Goal: Information Seeking & Learning: Check status

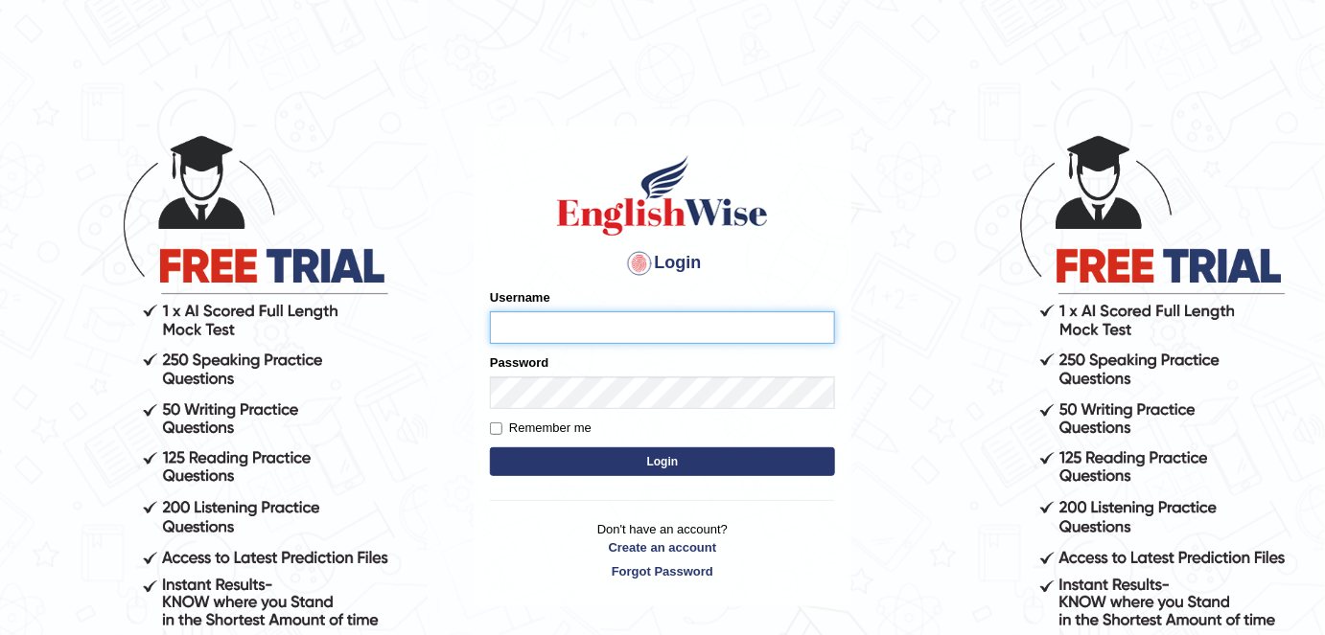
type input "FAridewala_123"
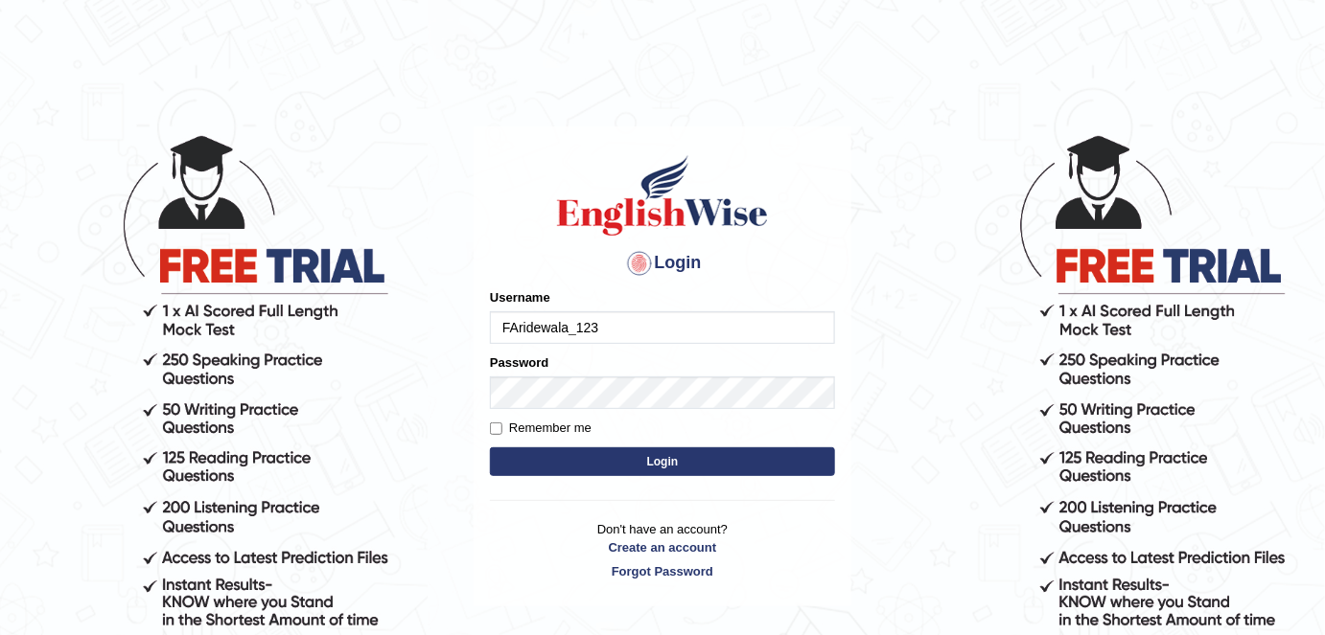
click at [627, 470] on button "Login" at bounding box center [662, 462] width 345 height 29
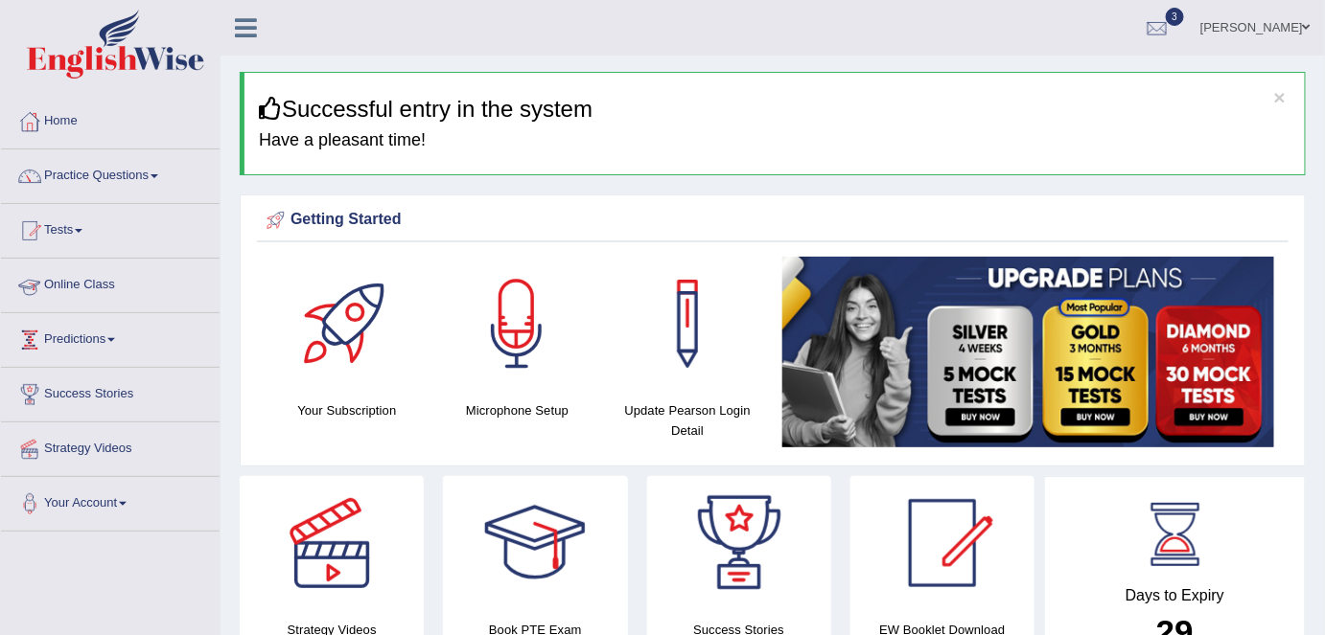
click at [81, 279] on link "Online Class" at bounding box center [110, 283] width 219 height 48
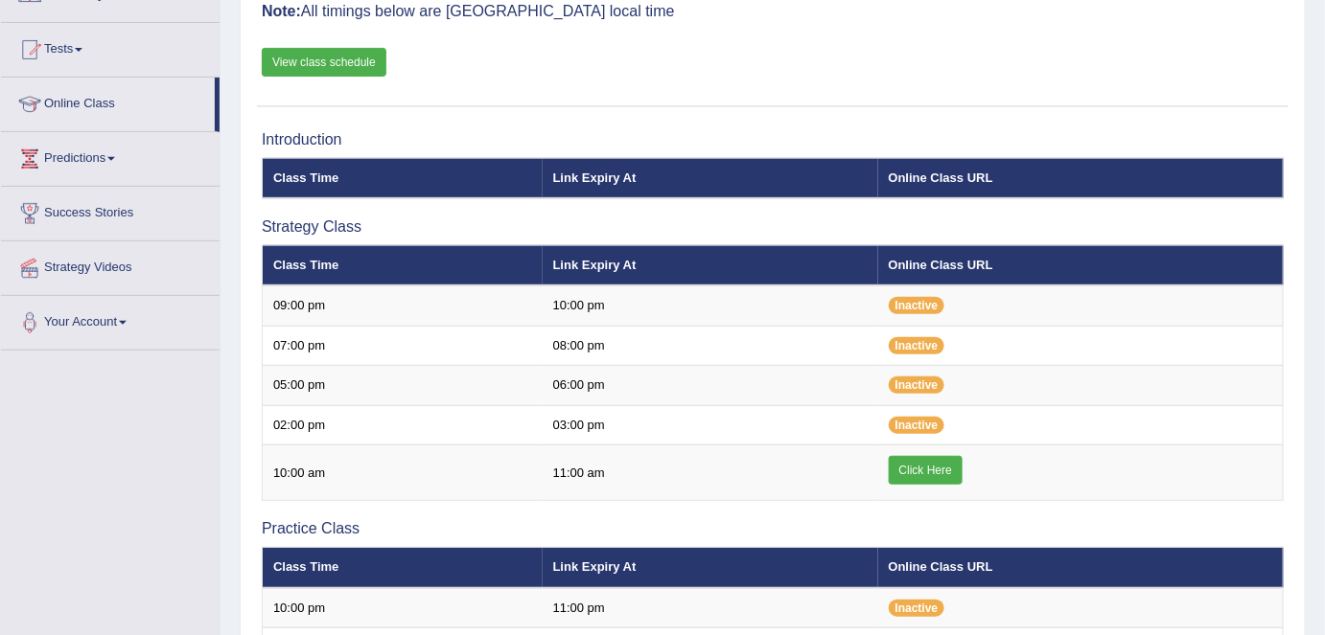
scroll to position [187, 0]
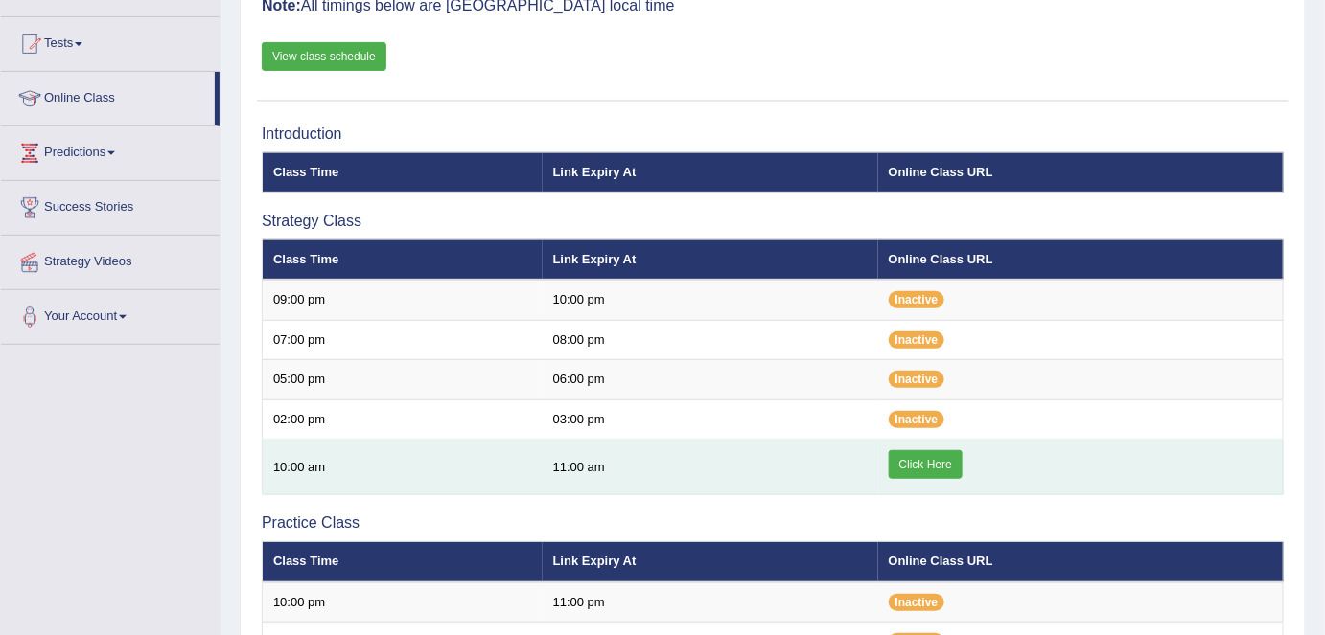
click at [929, 461] on link "Click Here" at bounding box center [926, 464] width 74 height 29
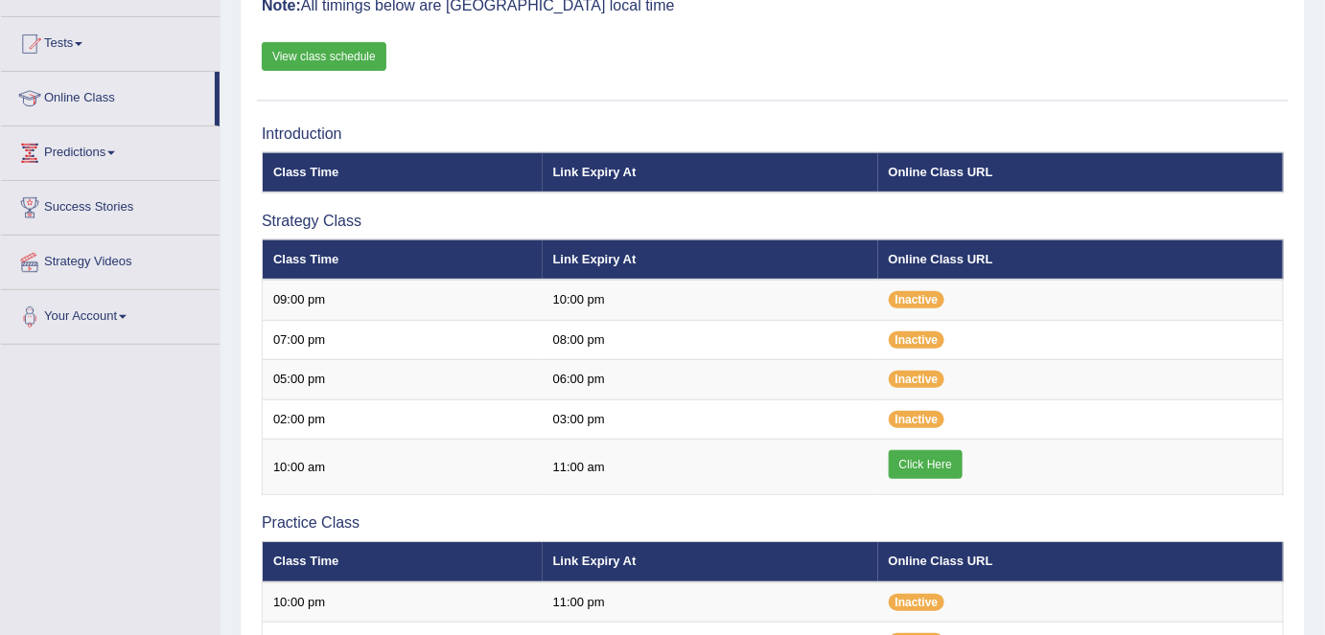
scroll to position [187, 0]
click at [91, 50] on link "Tests" at bounding box center [110, 41] width 219 height 48
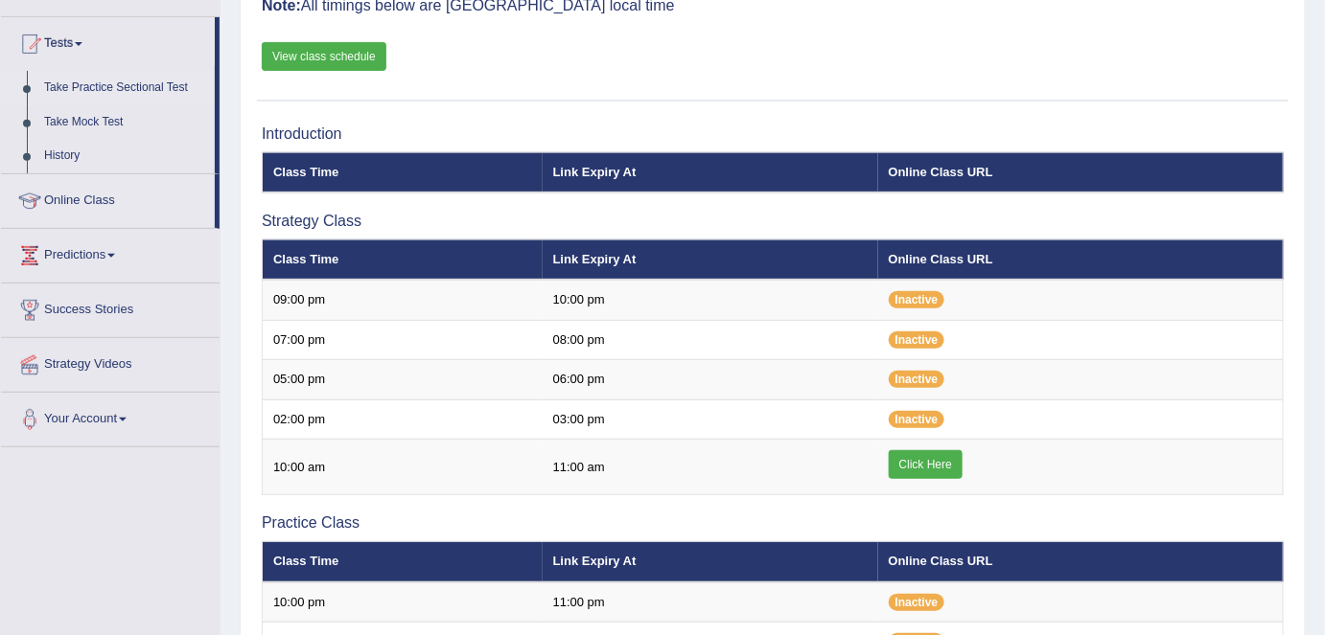
click at [69, 81] on link "Take Practice Sectional Test" at bounding box center [124, 88] width 179 height 35
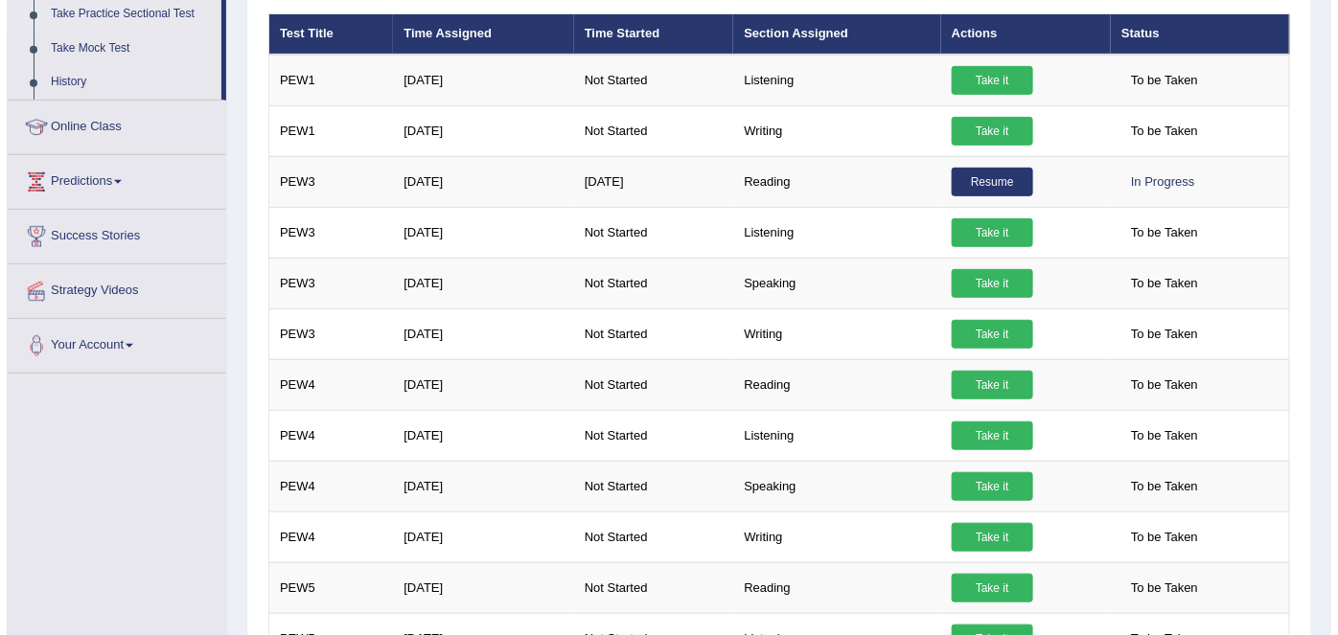
scroll to position [263, 0]
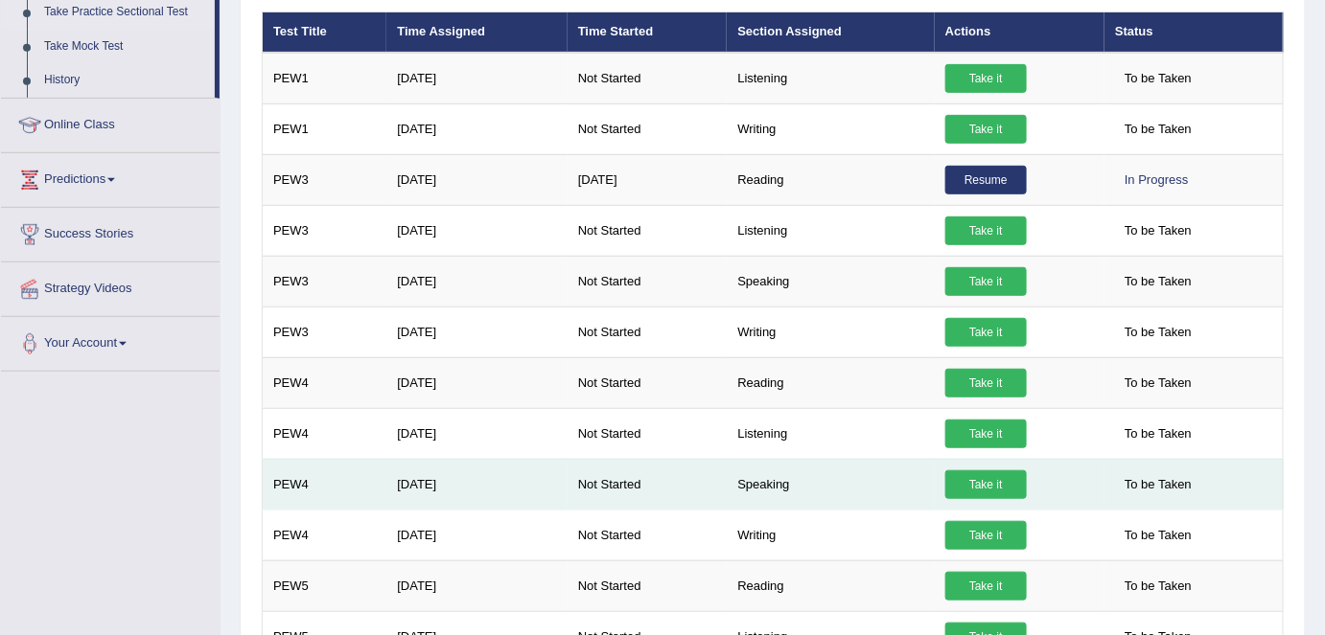
click at [972, 473] on link "Take it" at bounding box center [985, 485] width 81 height 29
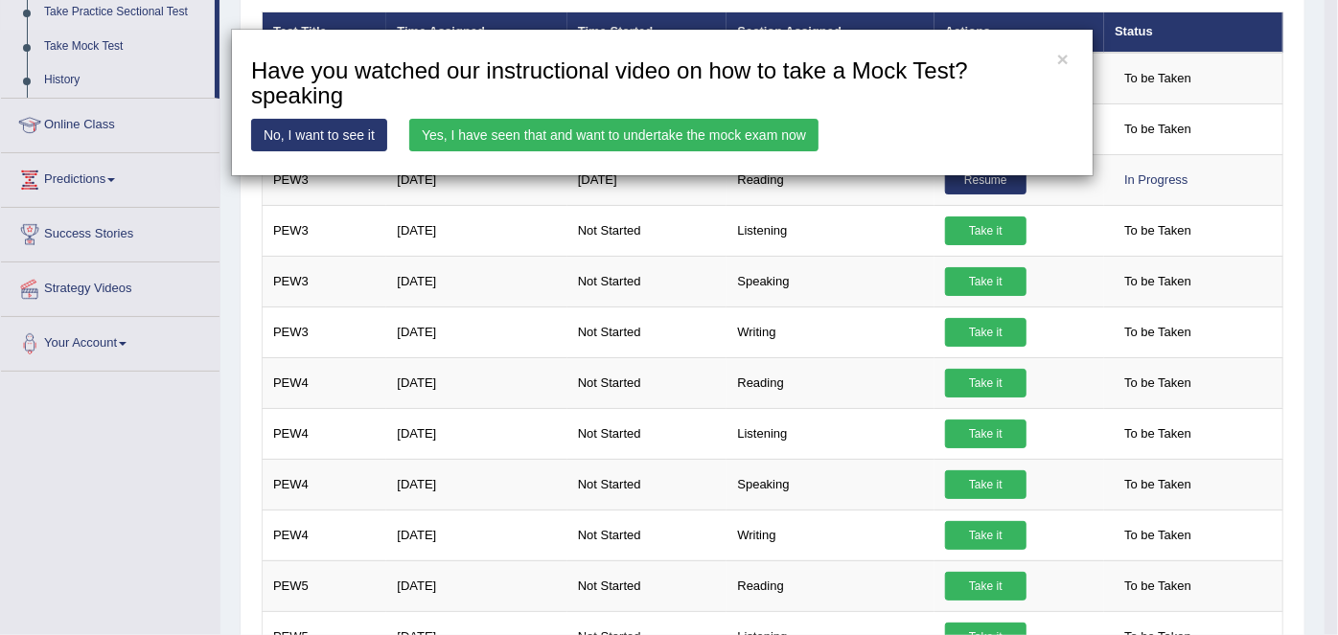
click at [520, 123] on link "Yes, I have seen that and want to undertake the mock exam now" at bounding box center [613, 135] width 409 height 33
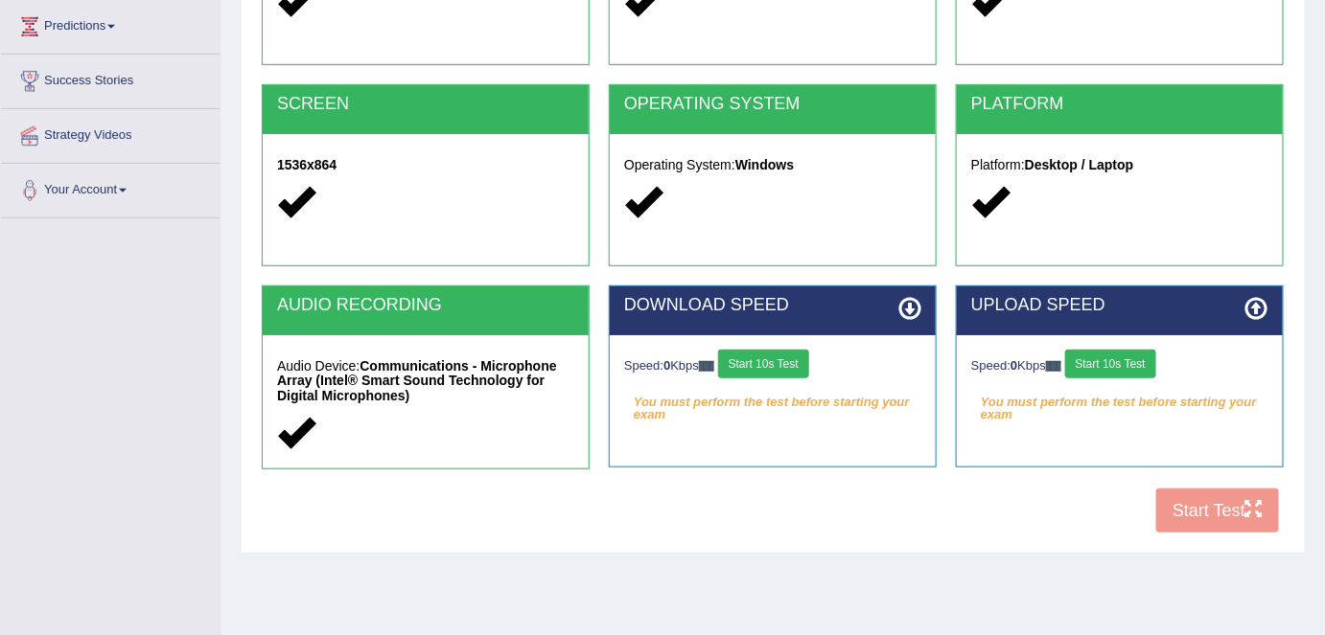
scroll to position [370, 0]
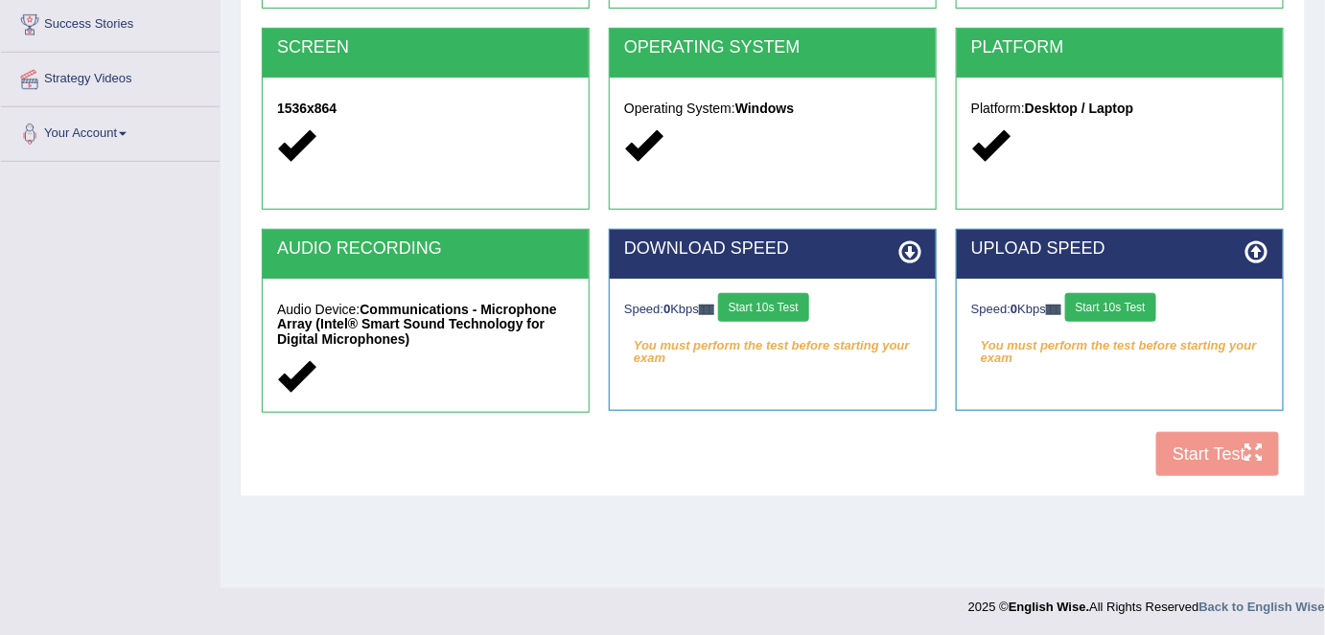
click at [1219, 454] on div "COOKIES Cookies Enabled JAVASCRIPT Javascript Enabled BROWSER Browser: Chrome S…" at bounding box center [772, 157] width 1031 height 660
click at [789, 312] on button "Start 10s Test" at bounding box center [763, 307] width 91 height 29
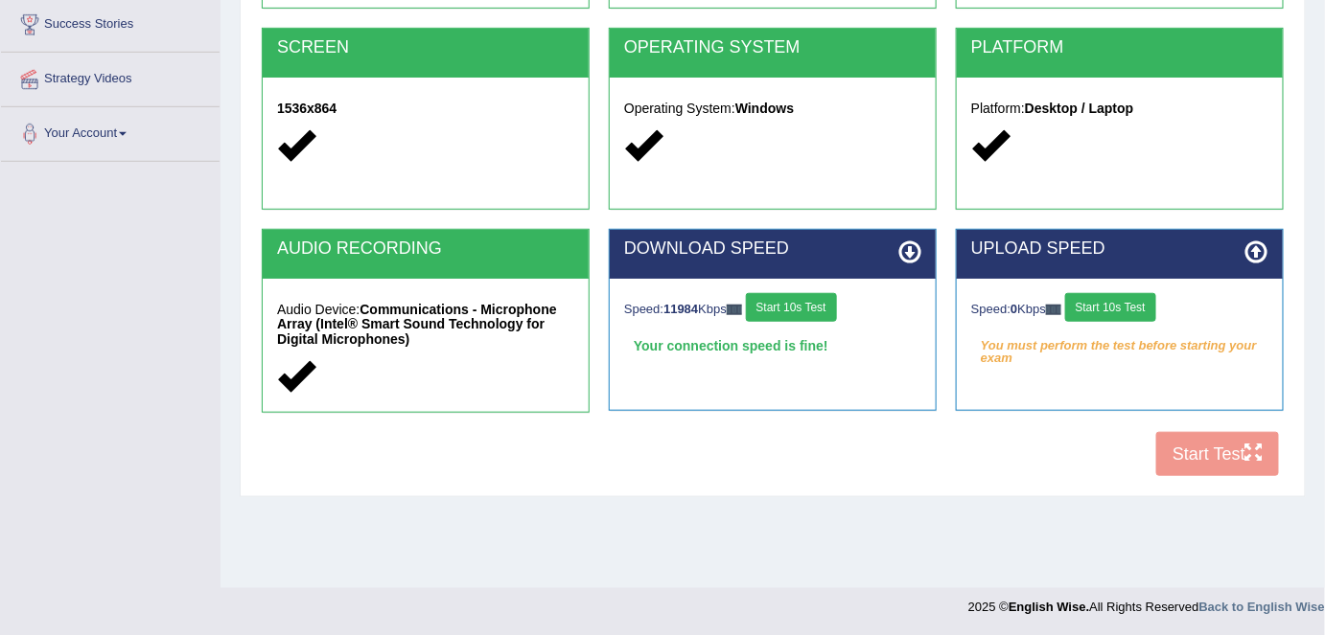
click at [1128, 310] on button "Start 10s Test" at bounding box center [1110, 307] width 91 height 29
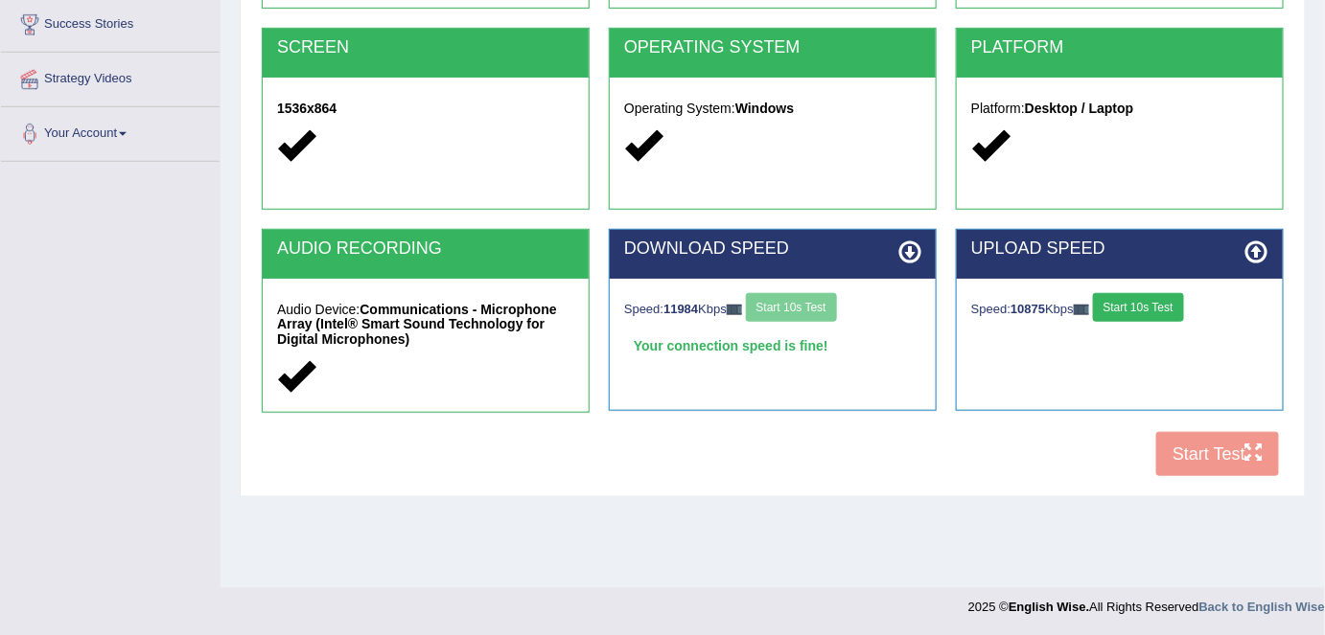
click at [1198, 457] on div "COOKIES Cookies Enabled JAVASCRIPT Javascript Enabled BROWSER Browser: Chrome S…" at bounding box center [772, 157] width 1031 height 660
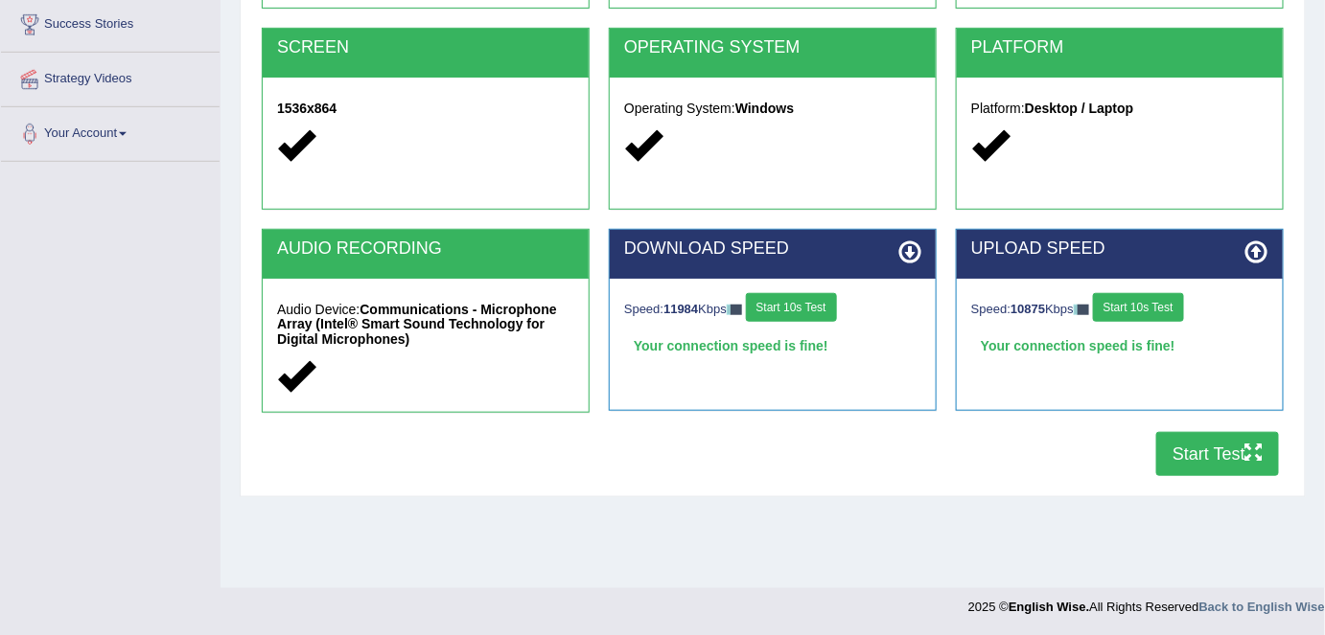
click at [1231, 445] on button "Start Test" at bounding box center [1217, 454] width 123 height 44
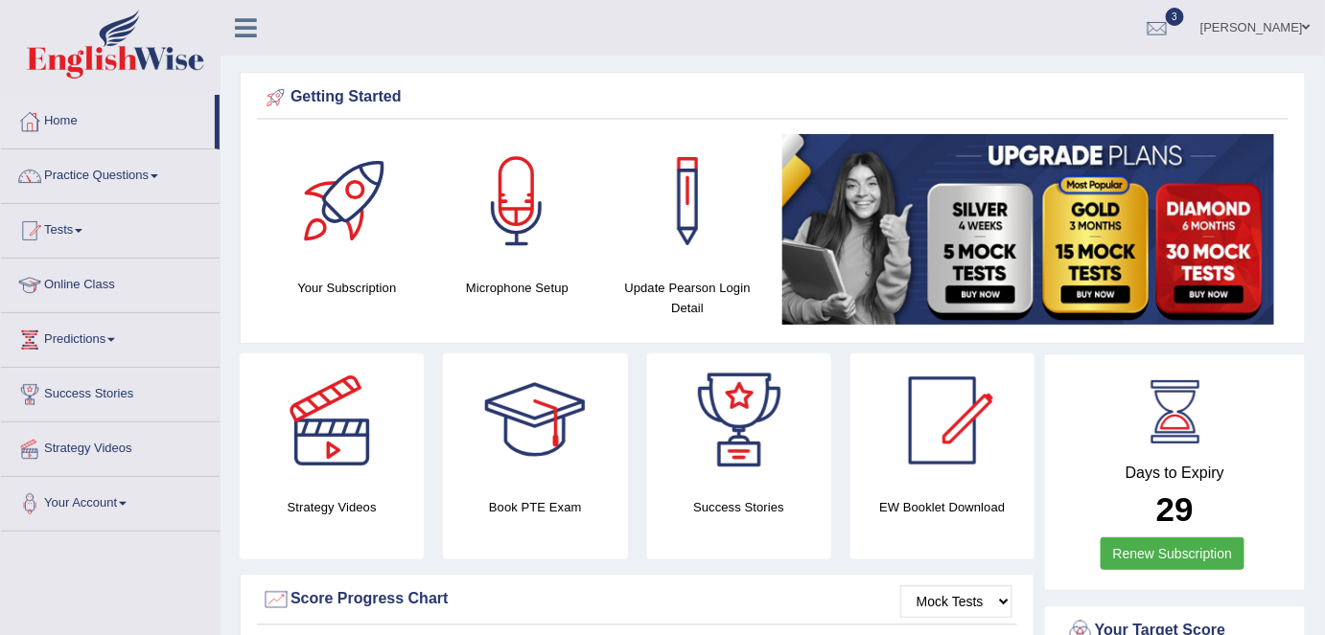
click at [111, 163] on link "Practice Questions" at bounding box center [110, 174] width 219 height 48
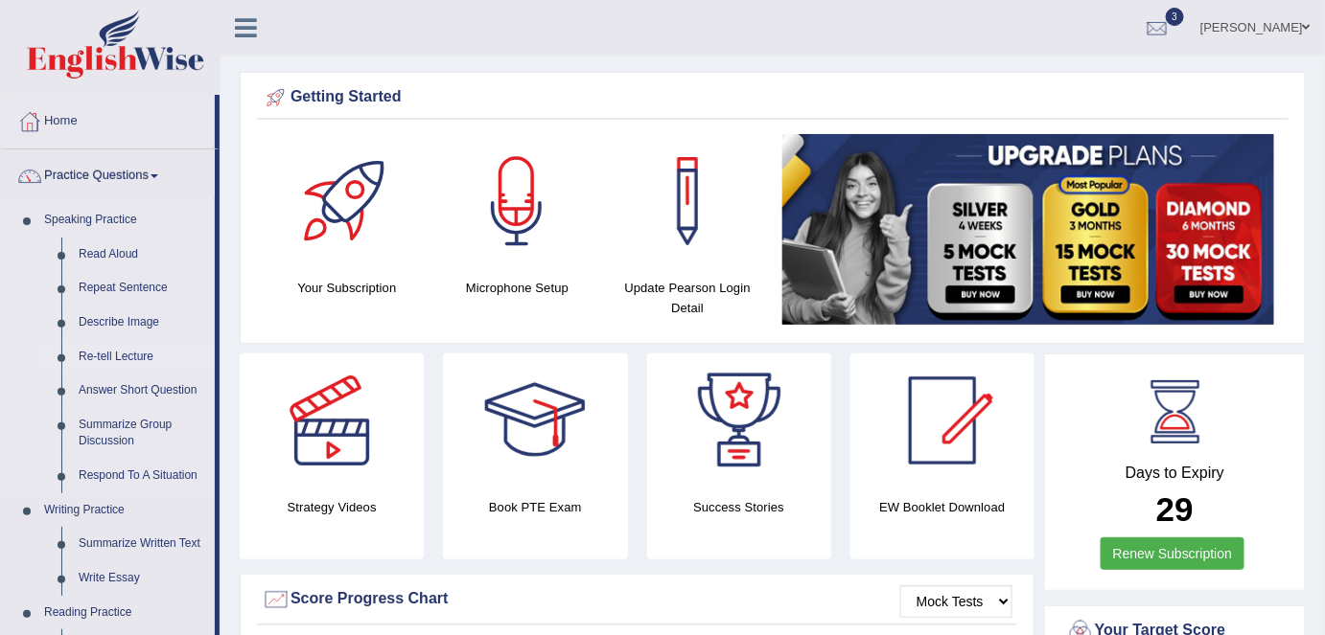
click at [125, 351] on link "Re-tell Lecture" at bounding box center [142, 357] width 145 height 35
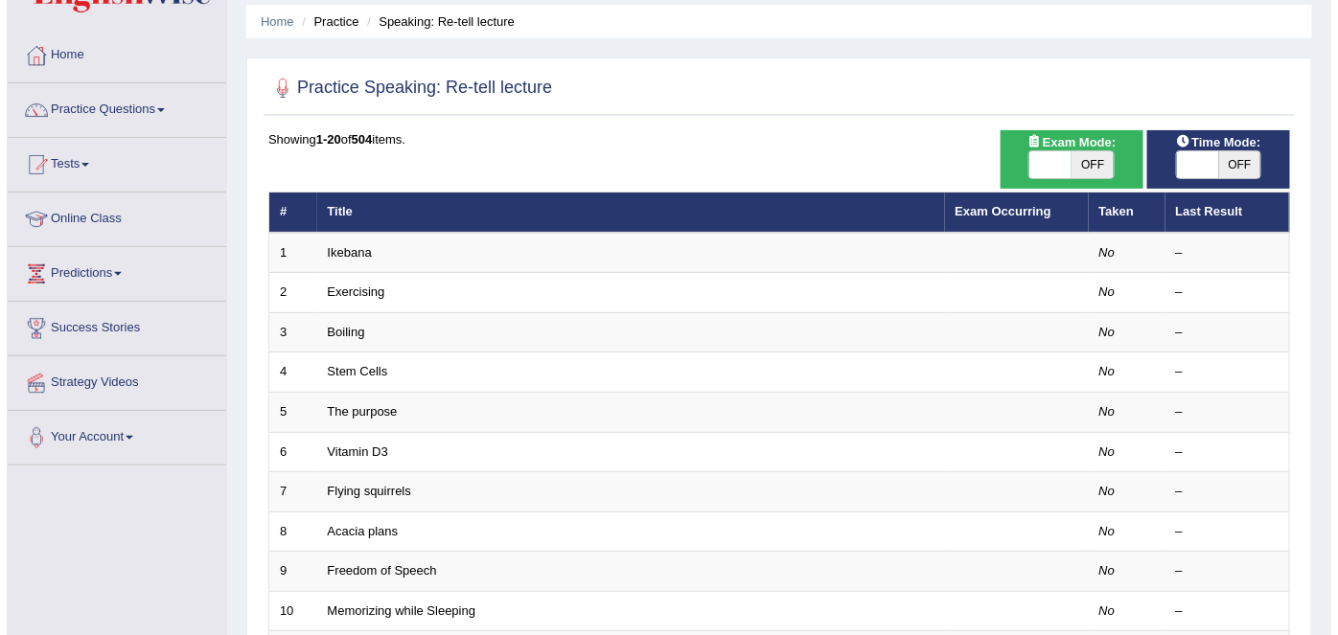
scroll to position [61, 0]
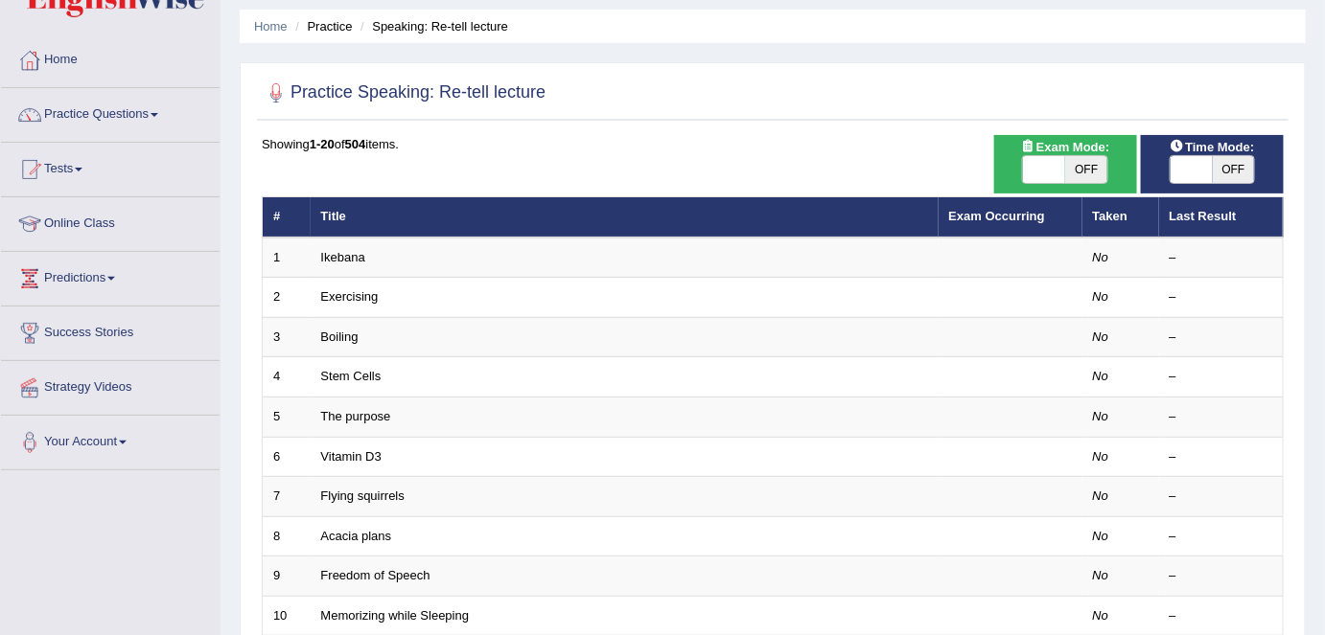
click at [1235, 173] on span "OFF" at bounding box center [1234, 169] width 42 height 27
checkbox input "true"
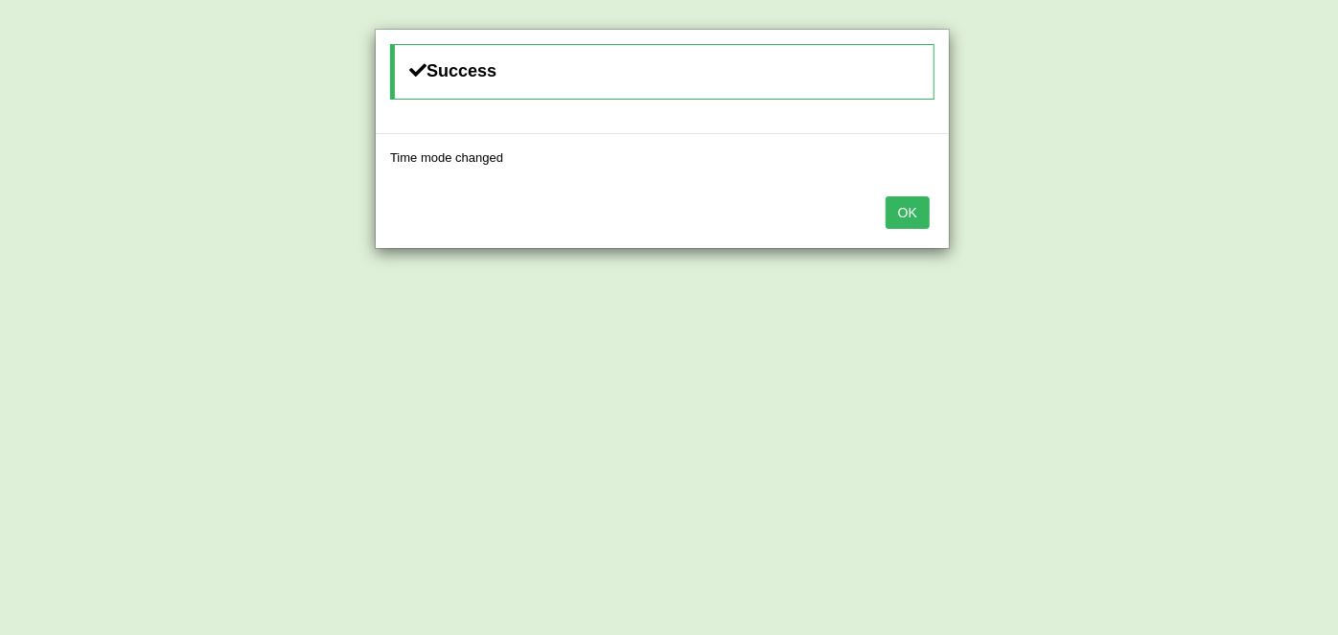
click at [891, 207] on button "OK" at bounding box center [908, 212] width 44 height 33
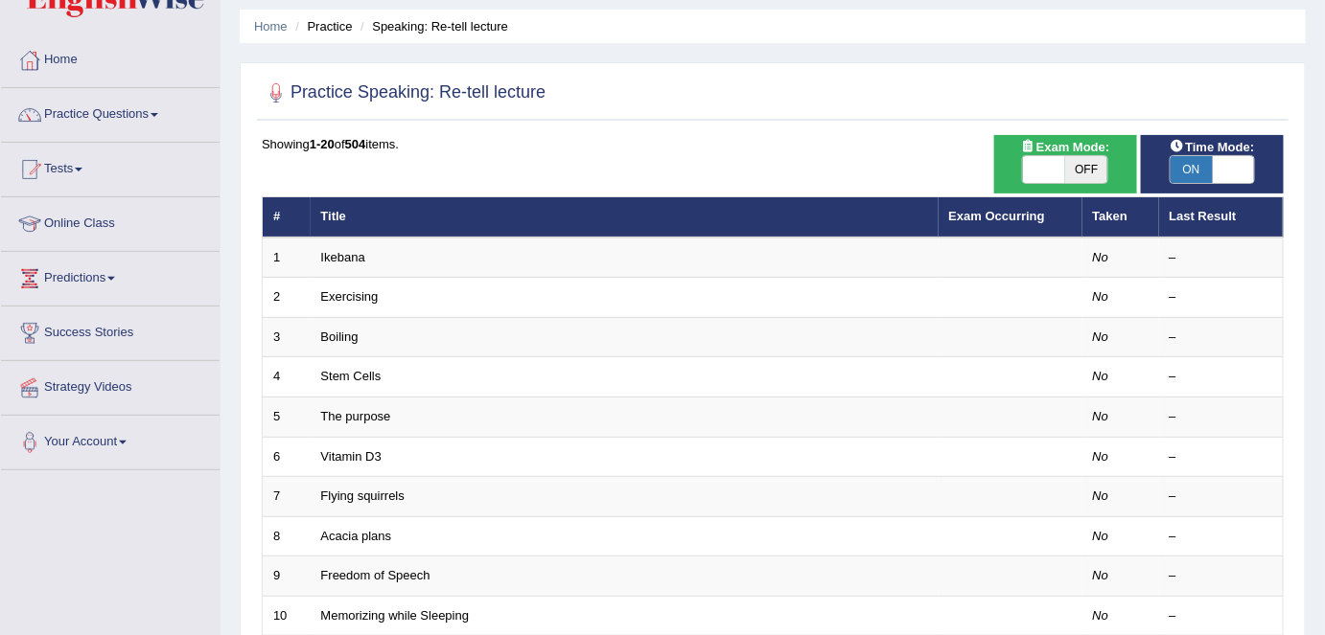
click at [1100, 157] on span "OFF" at bounding box center [1086, 169] width 42 height 27
checkbox input "true"
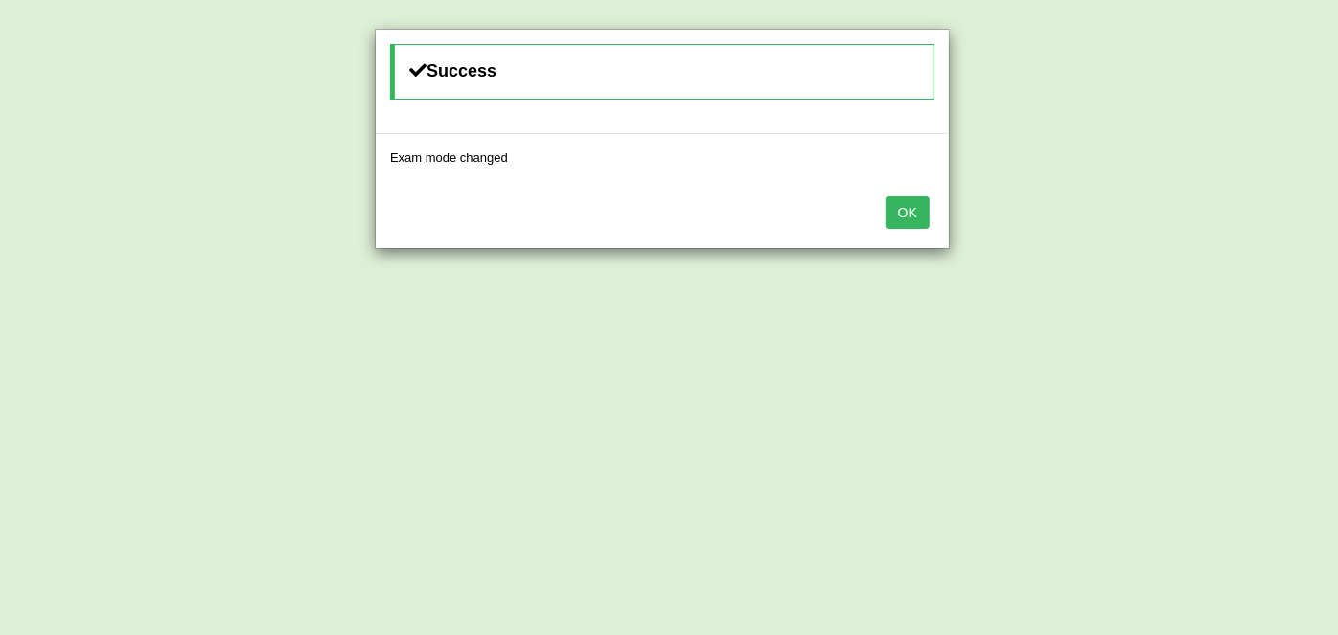
click at [915, 210] on button "OK" at bounding box center [908, 212] width 44 height 33
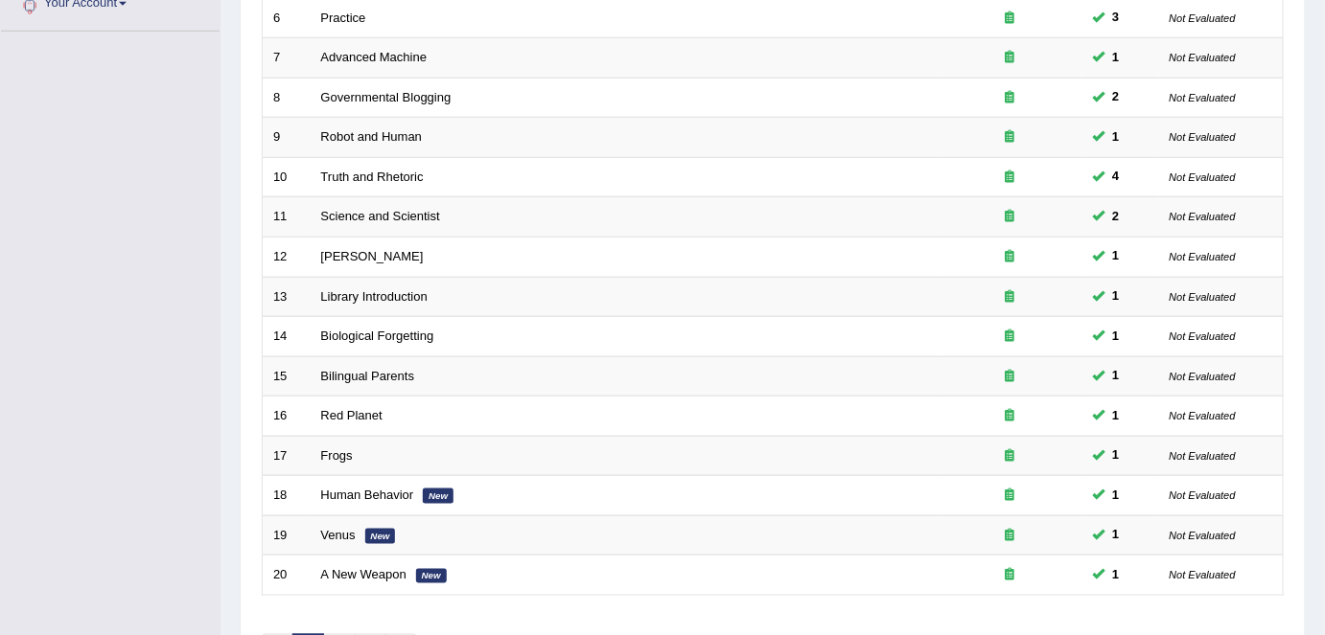
scroll to position [625, 0]
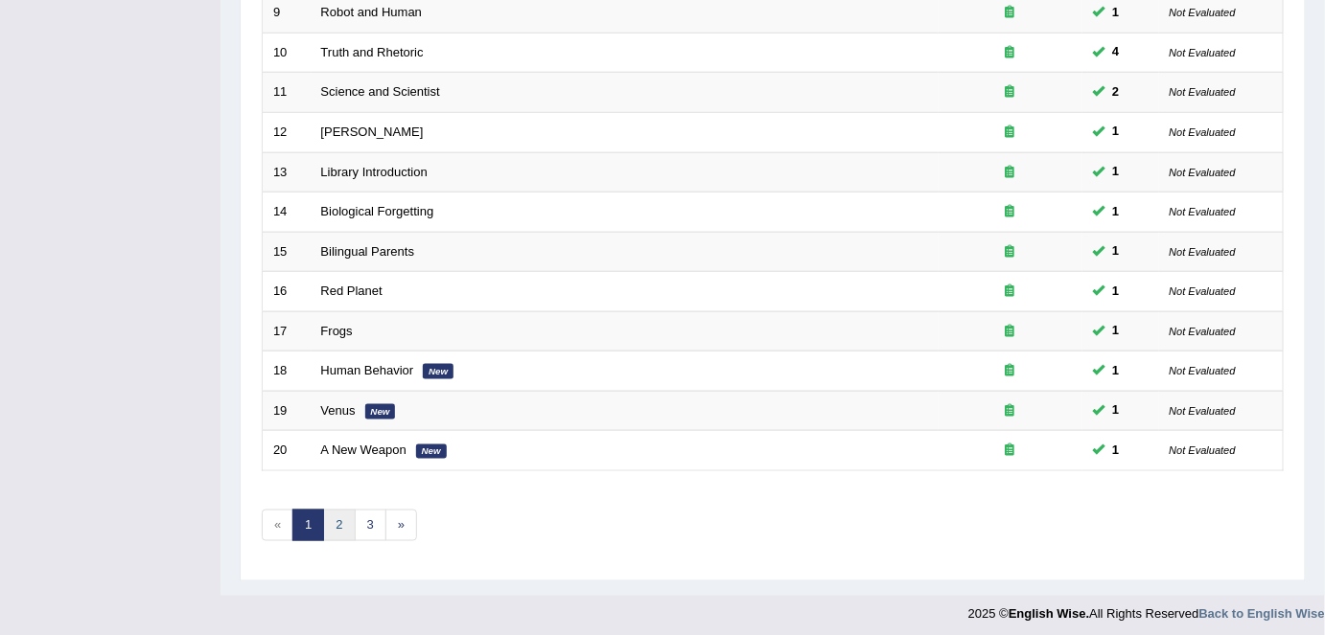
click at [334, 510] on link "2" at bounding box center [339, 526] width 32 height 32
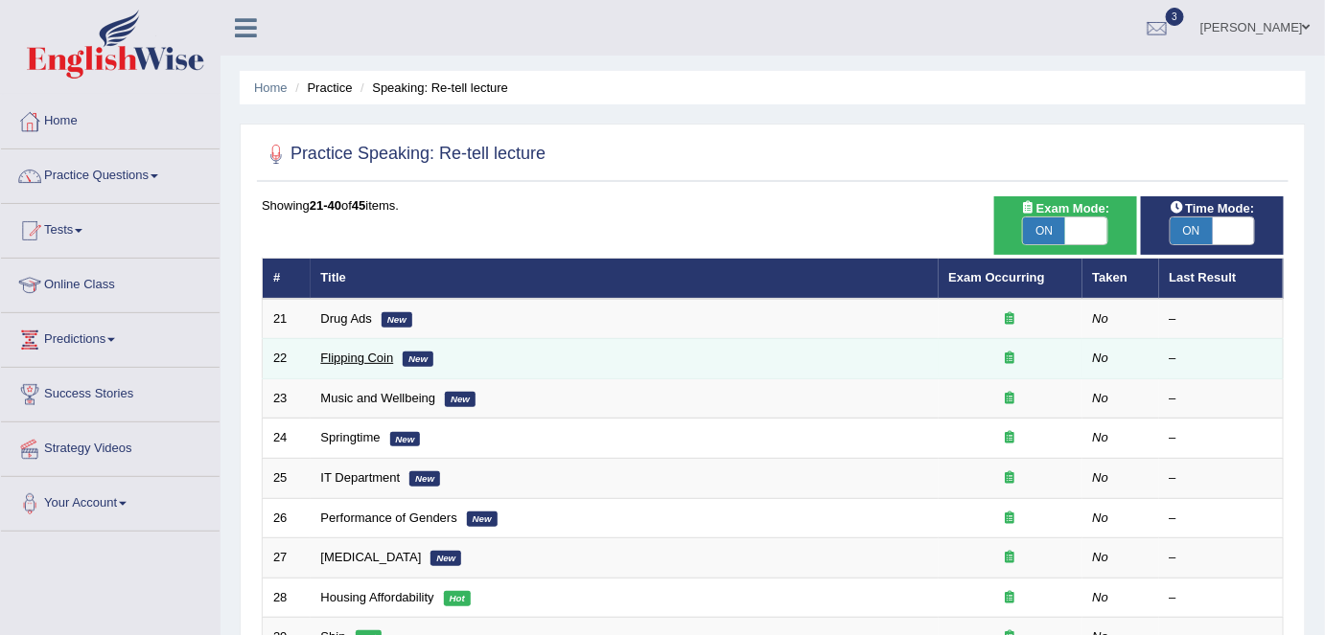
click at [358, 358] on link "Flipping Coin" at bounding box center [357, 358] width 73 height 14
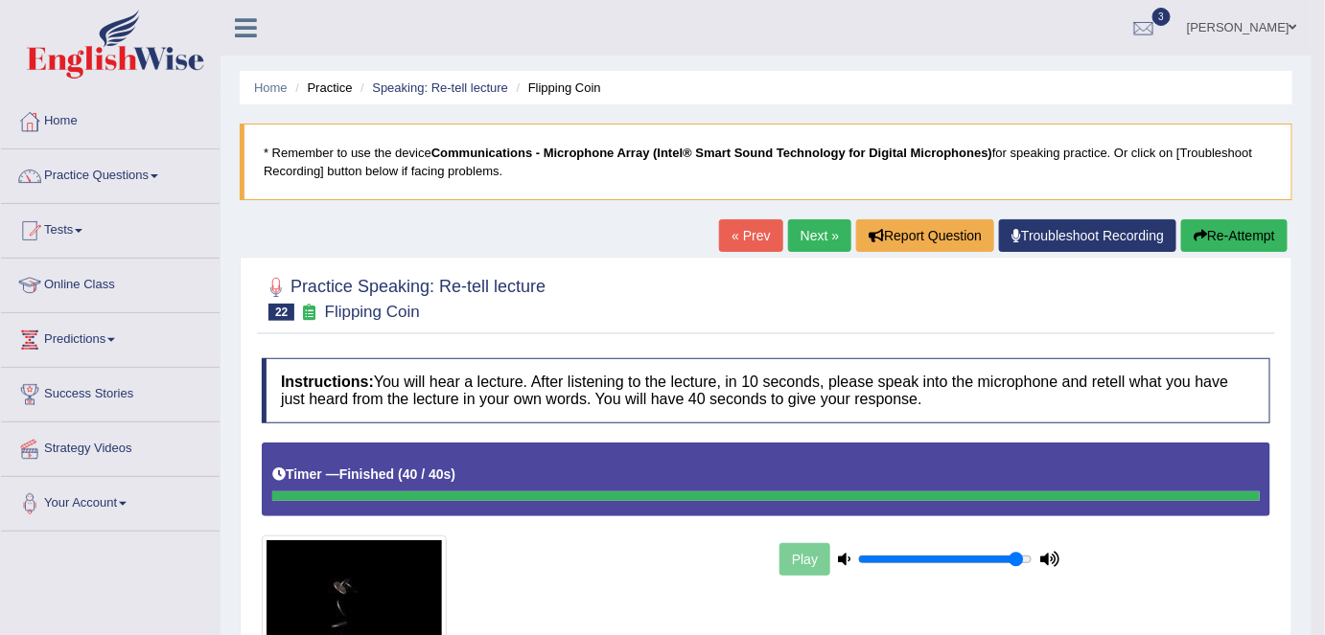
drag, startPoint x: 1331, startPoint y: 143, endPoint x: 1337, endPoint y: 352, distance: 209.0
click at [96, 339] on link "Predictions" at bounding box center [110, 337] width 219 height 48
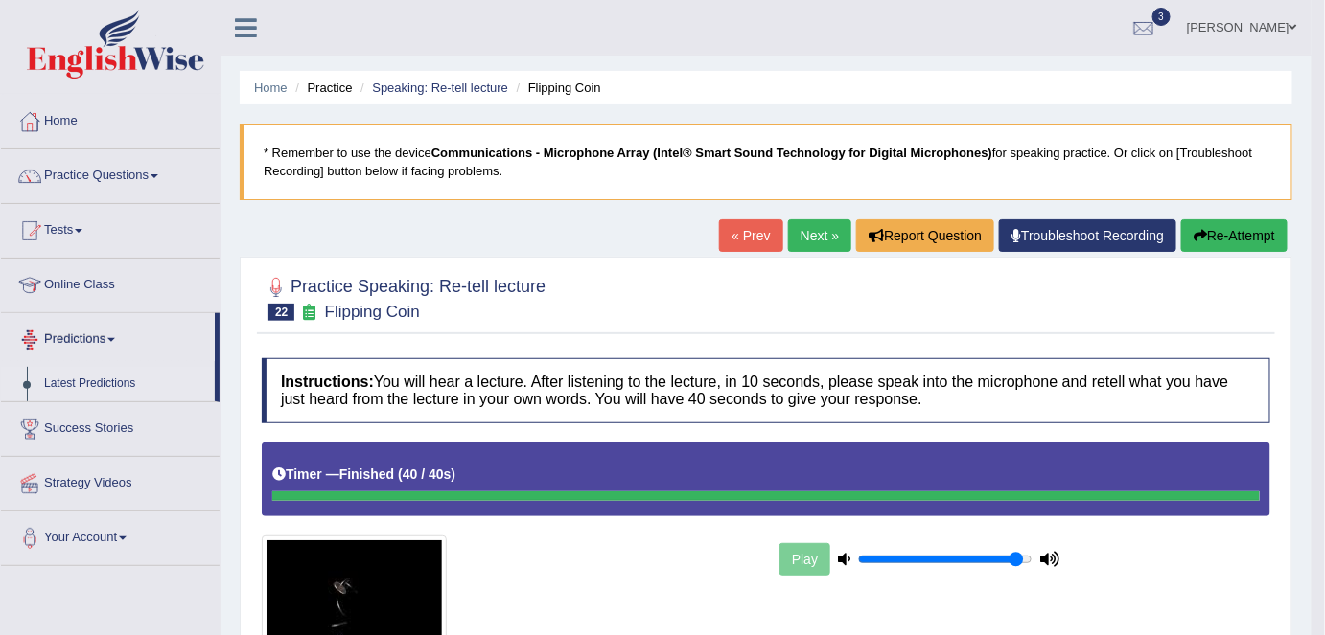
click at [71, 388] on link "Latest Predictions" at bounding box center [124, 384] width 179 height 35
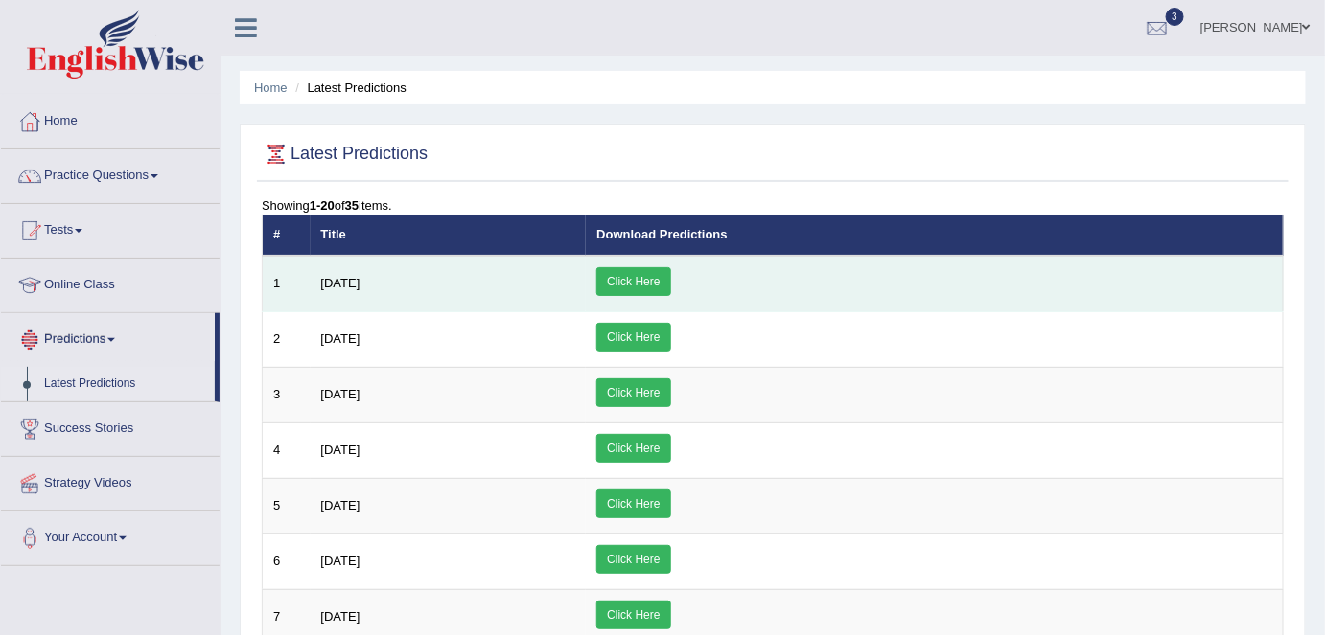
click at [670, 285] on link "Click Here" at bounding box center [633, 281] width 74 height 29
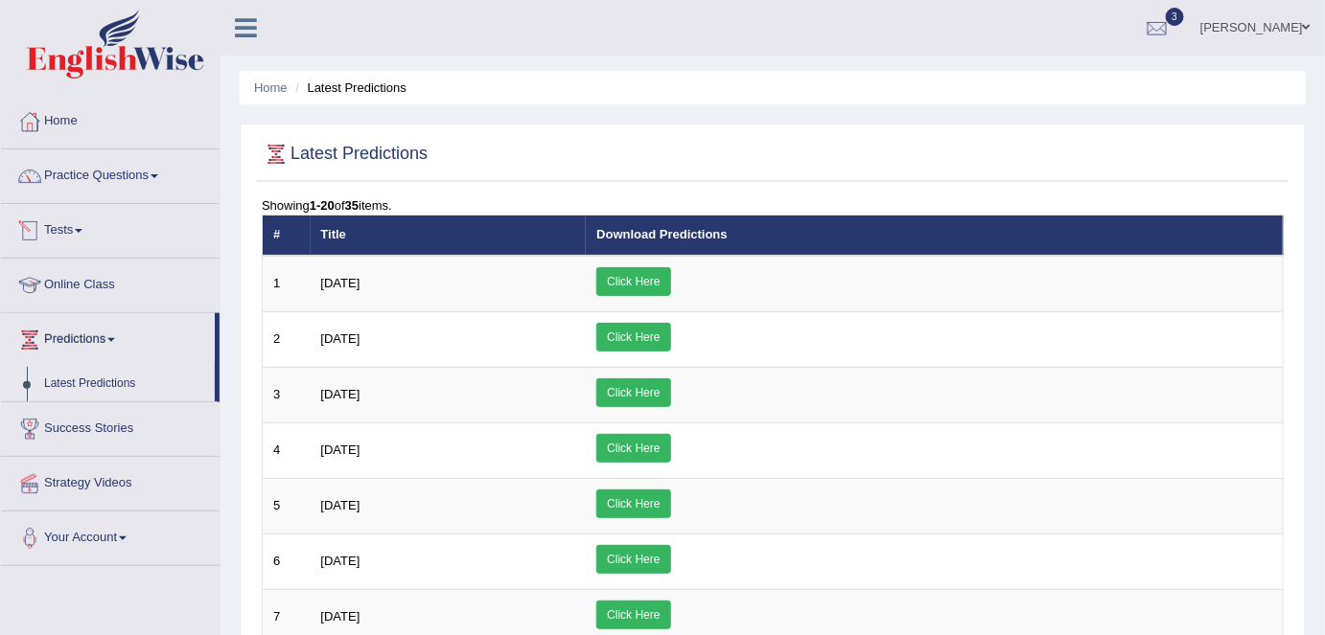
click at [75, 224] on link "Tests" at bounding box center [110, 228] width 219 height 48
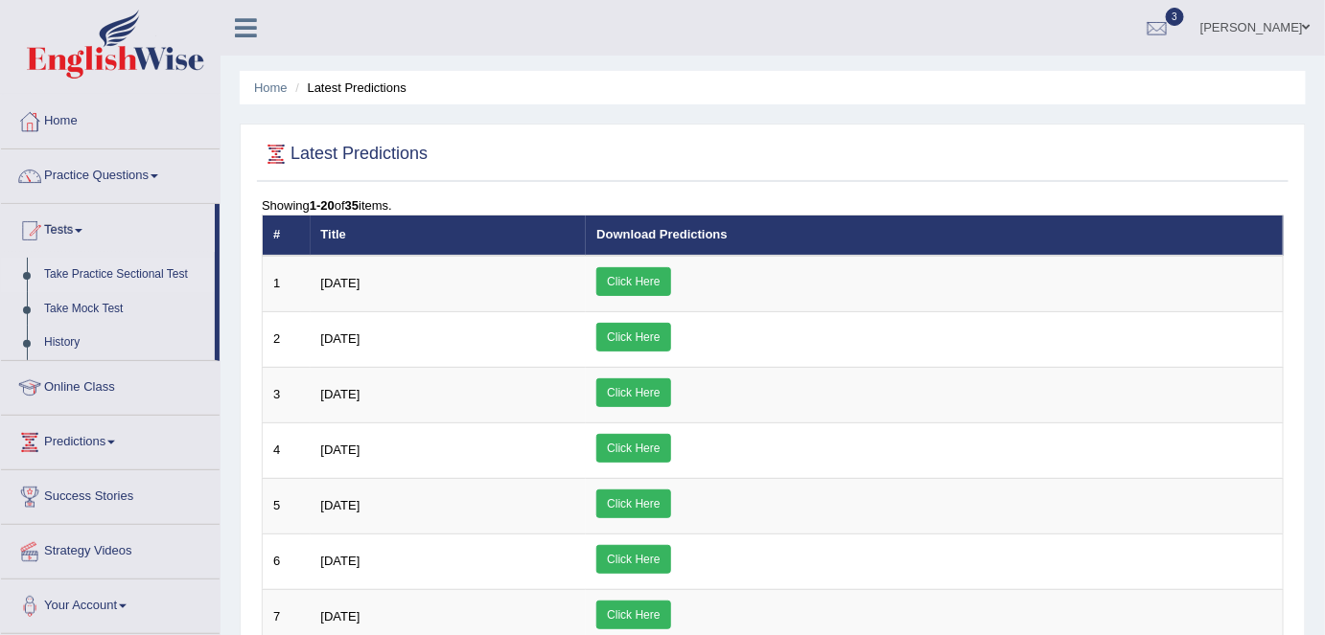
click at [77, 268] on link "Take Practice Sectional Test" at bounding box center [124, 275] width 179 height 35
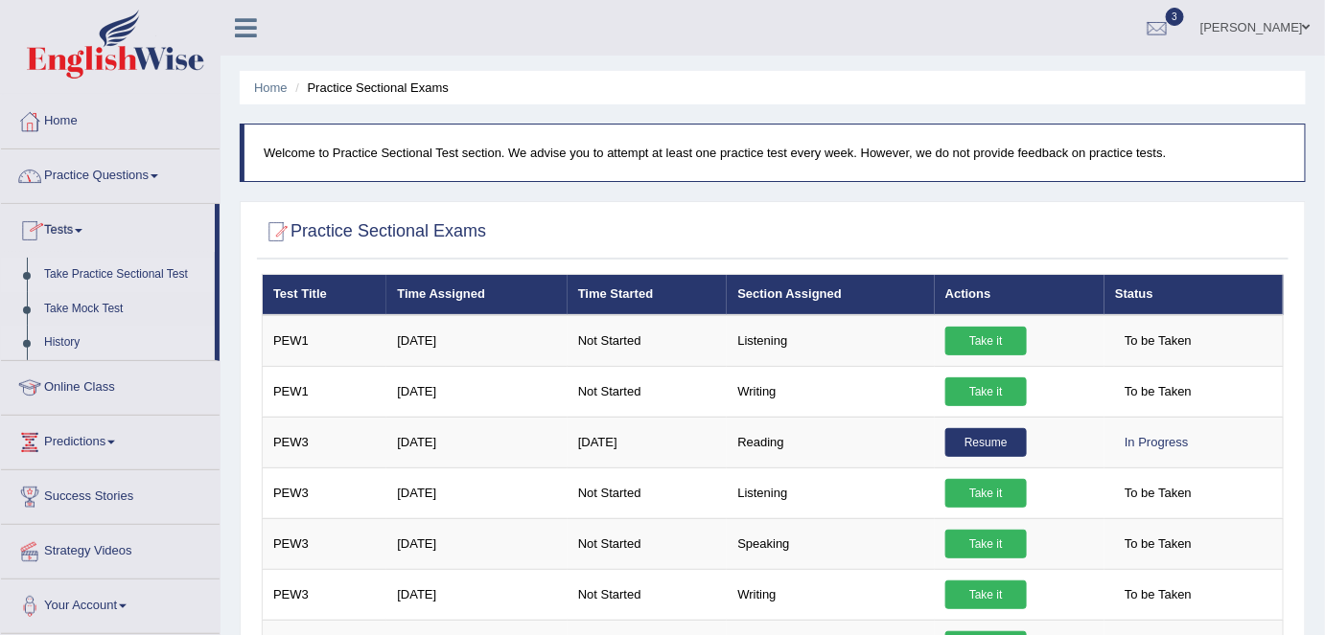
click at [70, 336] on link "History" at bounding box center [124, 343] width 179 height 35
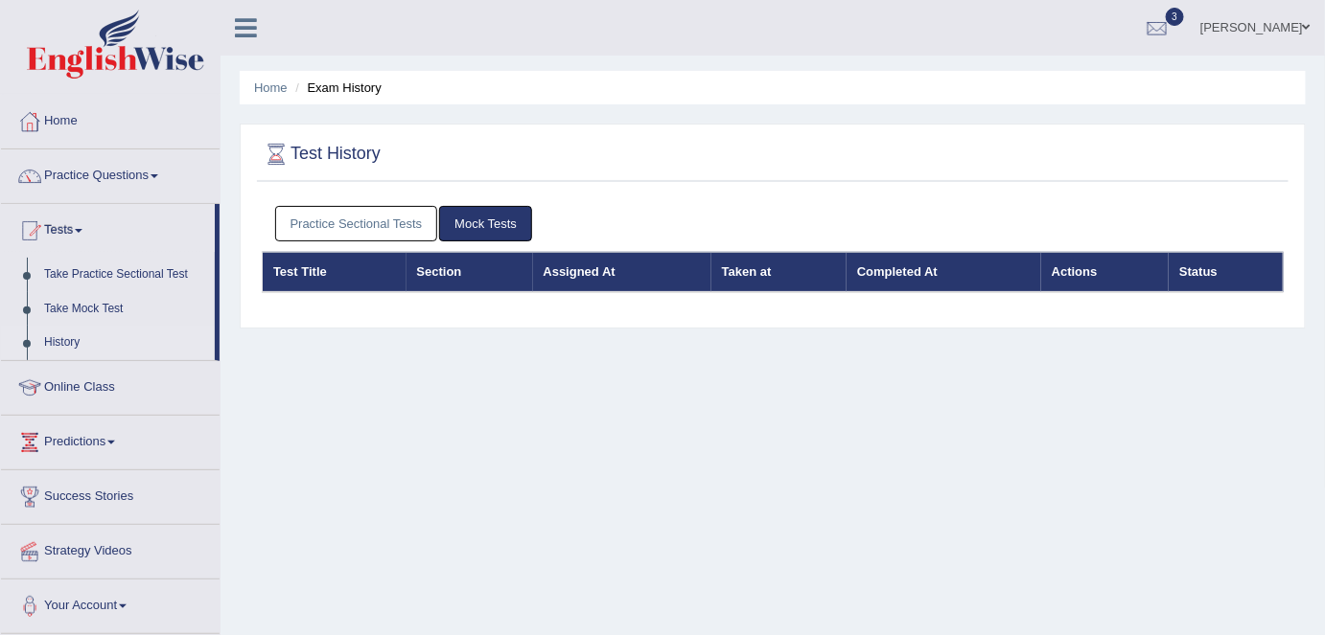
click at [381, 217] on link "Practice Sectional Tests" at bounding box center [356, 223] width 163 height 35
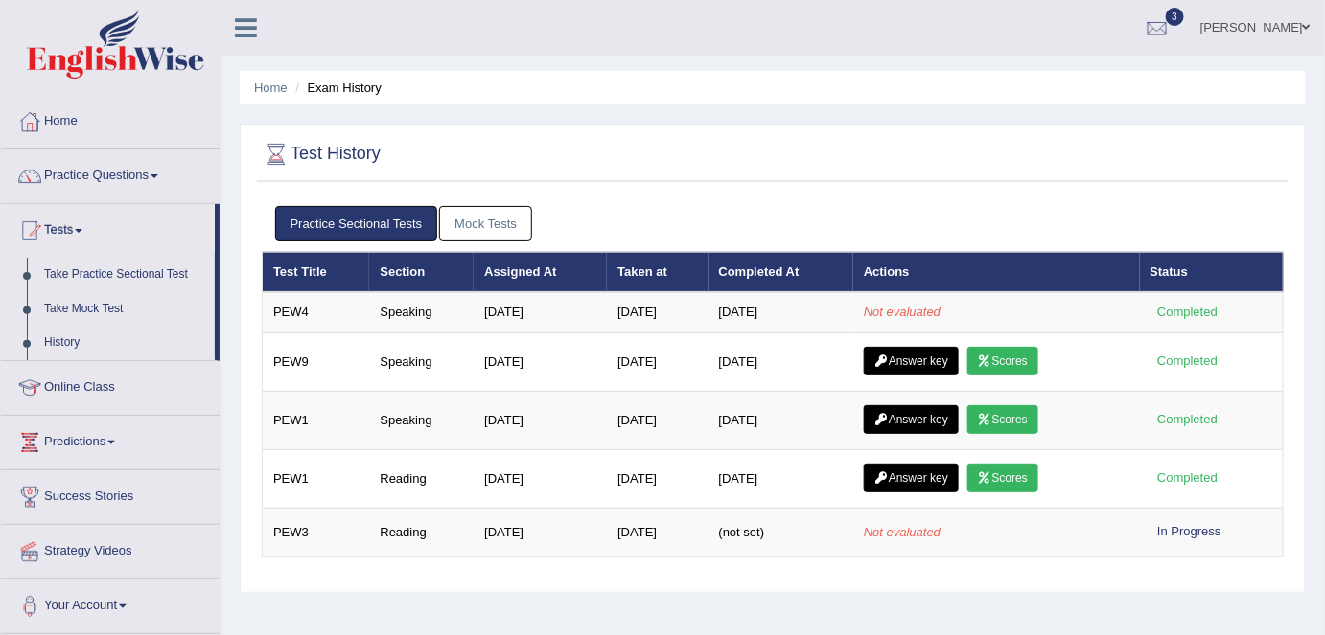
scroll to position [130, 0]
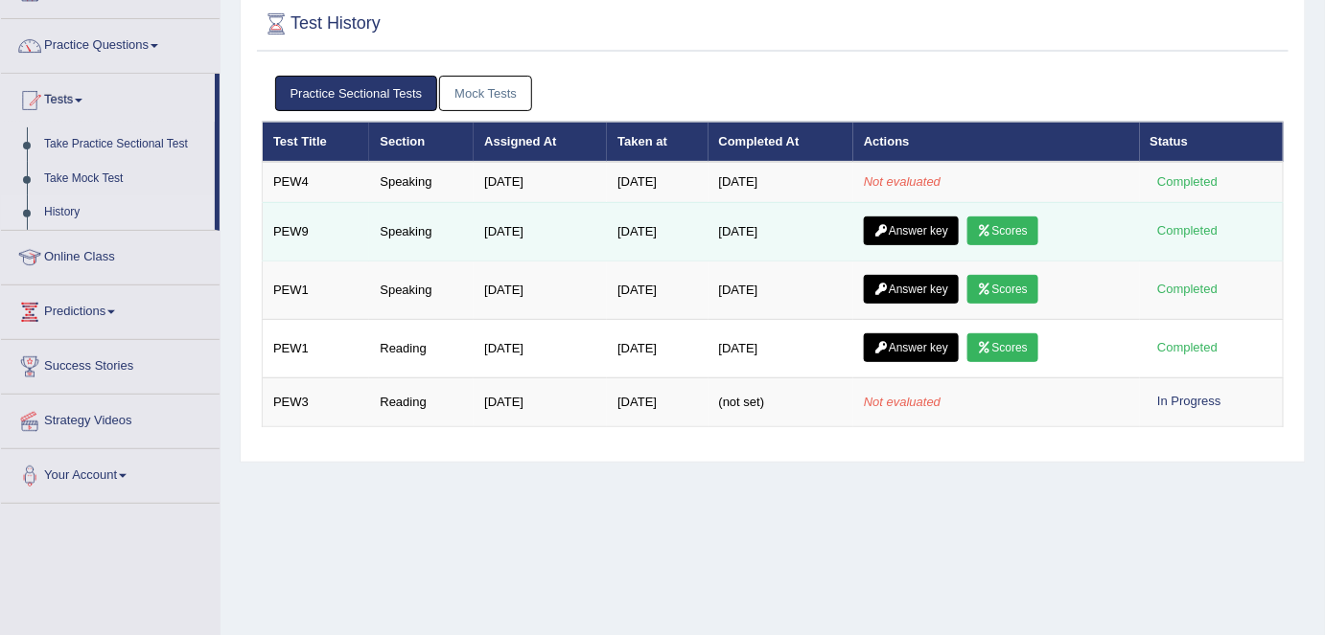
click at [938, 225] on link "Answer key" at bounding box center [911, 231] width 95 height 29
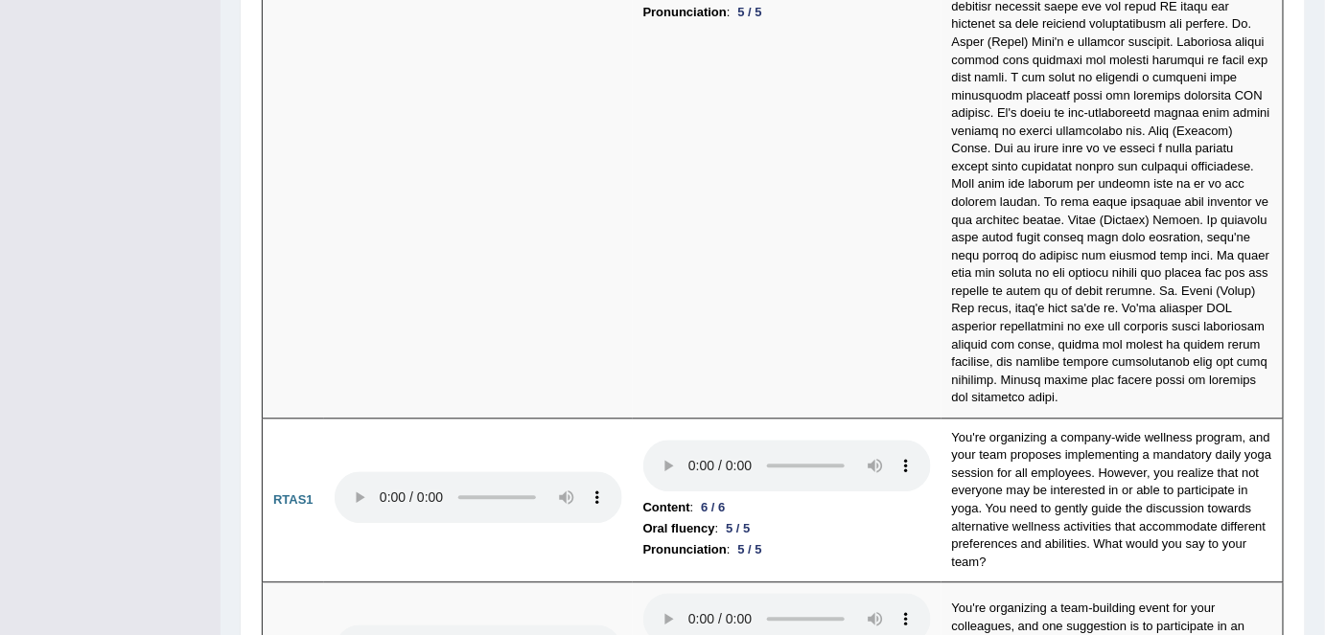
scroll to position [6308, 0]
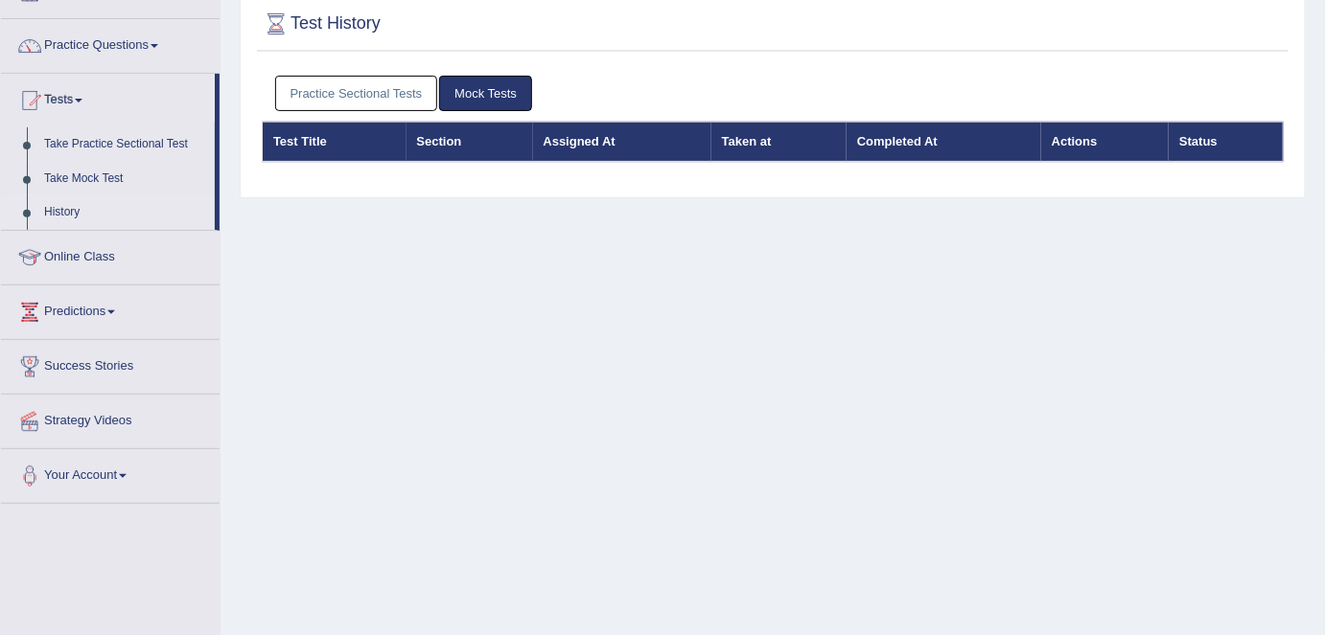
click at [304, 100] on link "Practice Sectional Tests" at bounding box center [356, 93] width 163 height 35
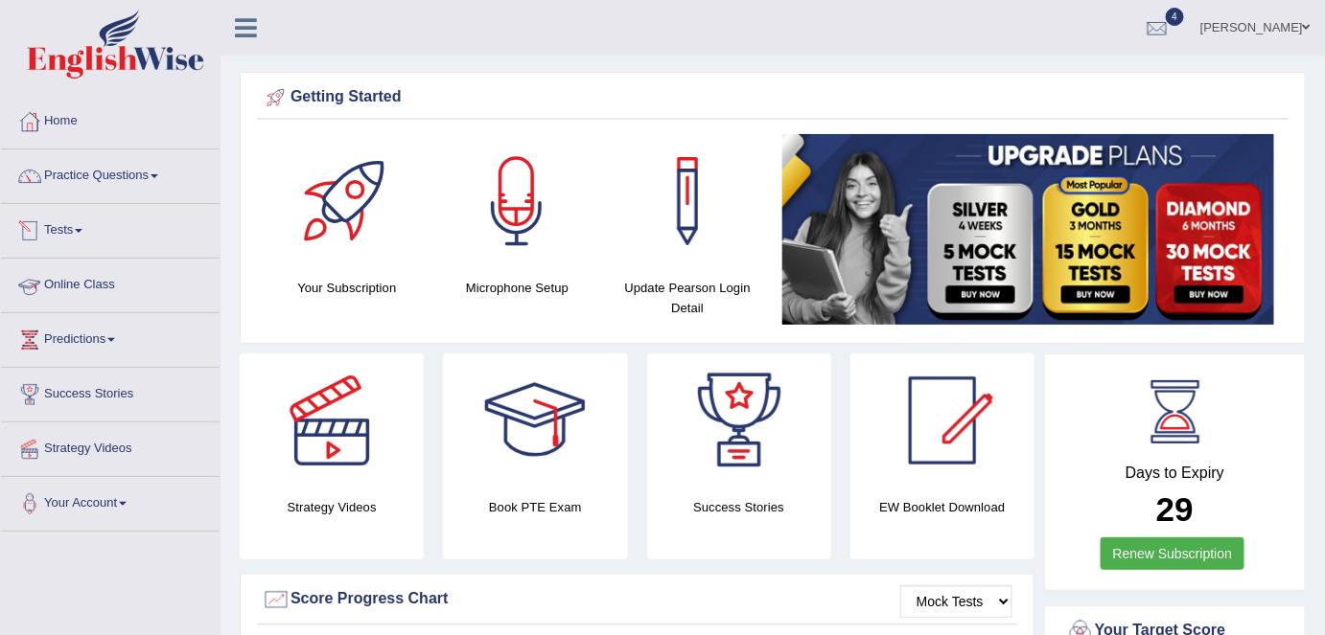
click at [77, 218] on link "Tests" at bounding box center [110, 228] width 219 height 48
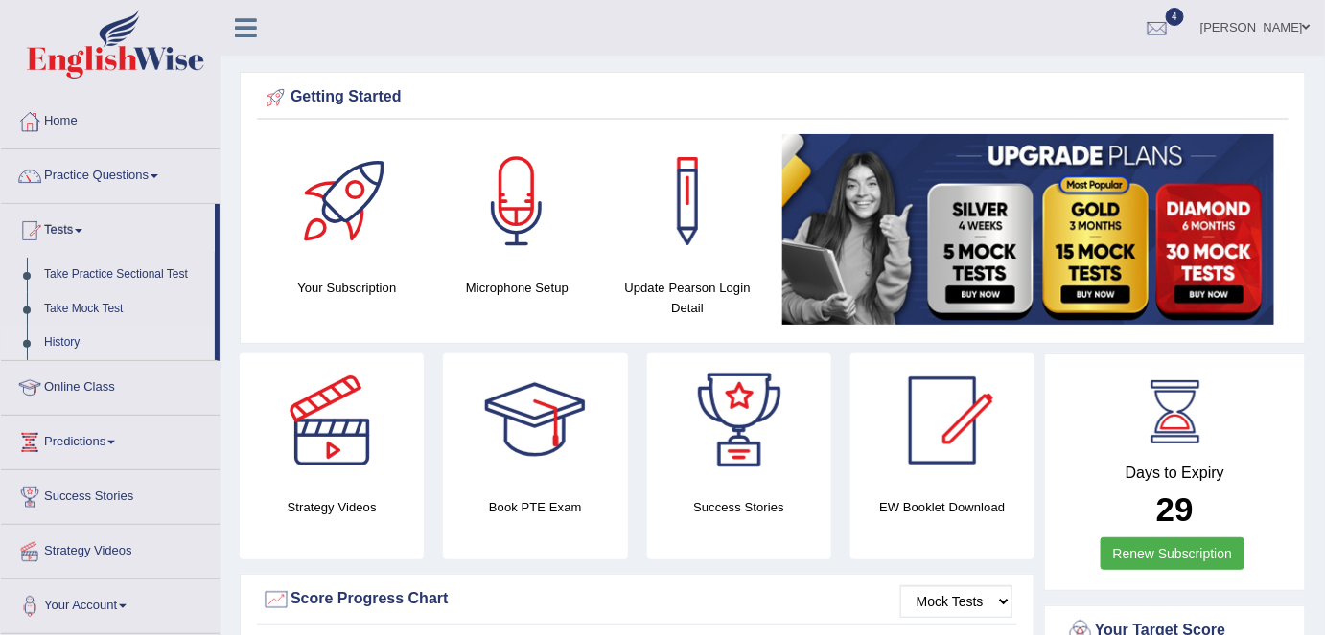
click at [74, 341] on link "History" at bounding box center [124, 343] width 179 height 35
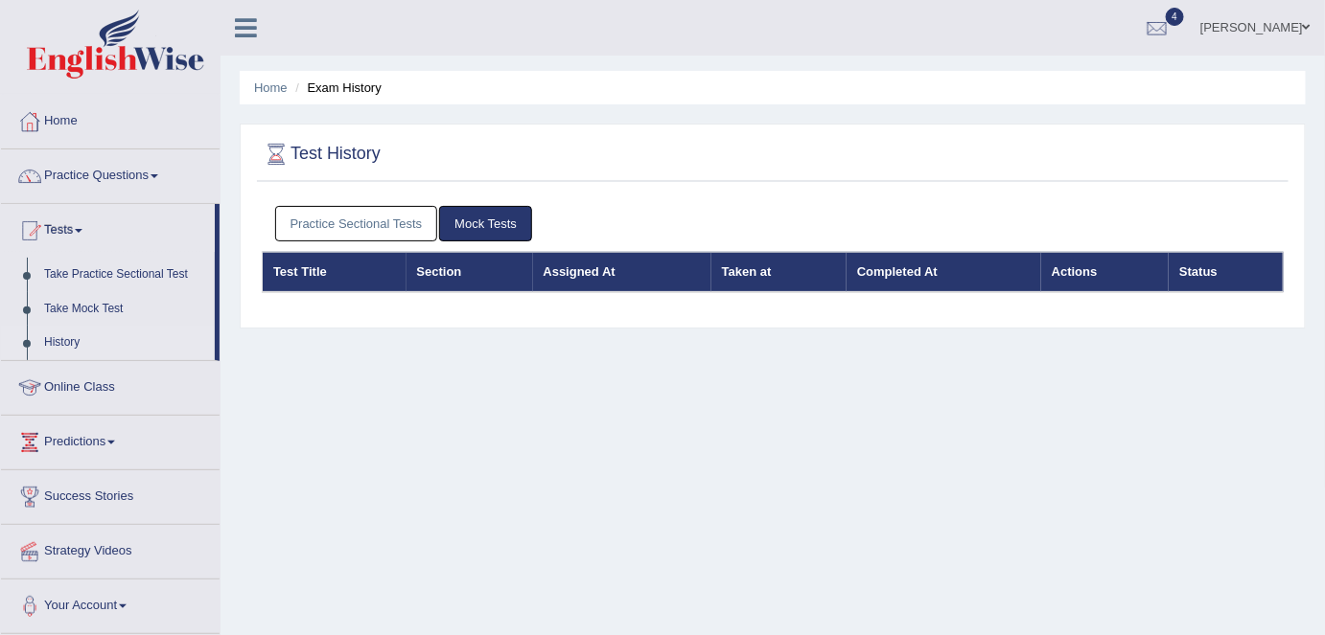
click at [316, 230] on link "Practice Sectional Tests" at bounding box center [356, 223] width 163 height 35
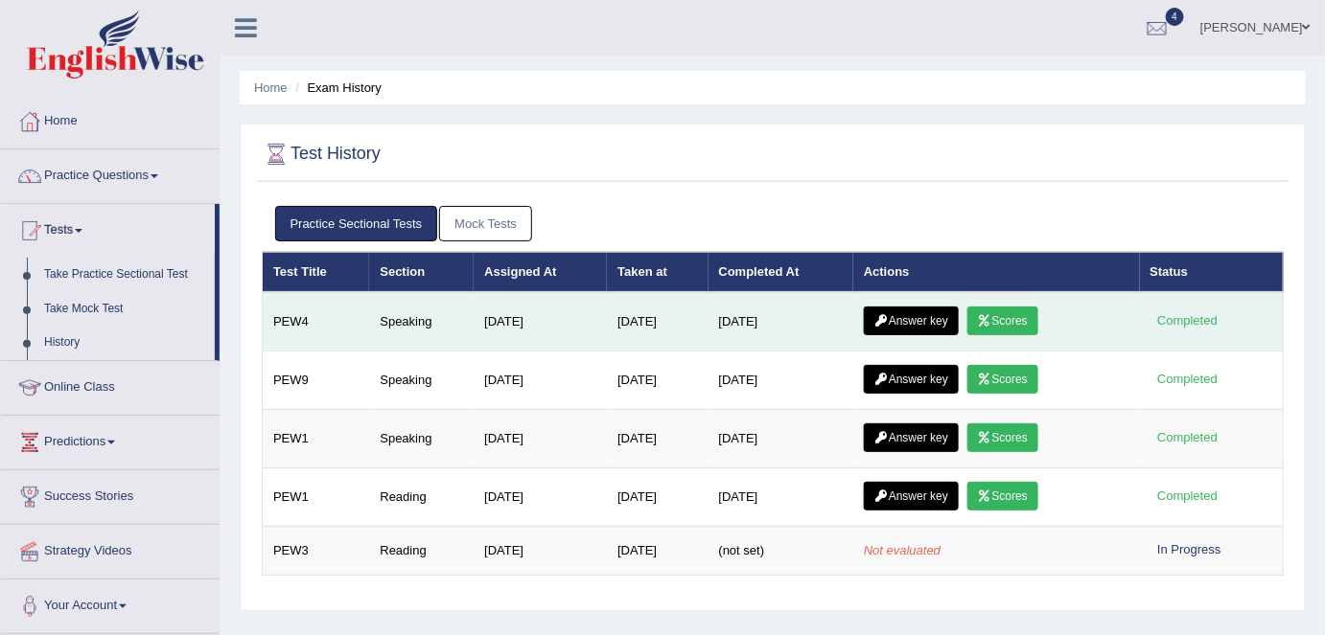
click at [988, 317] on icon at bounding box center [985, 321] width 14 height 12
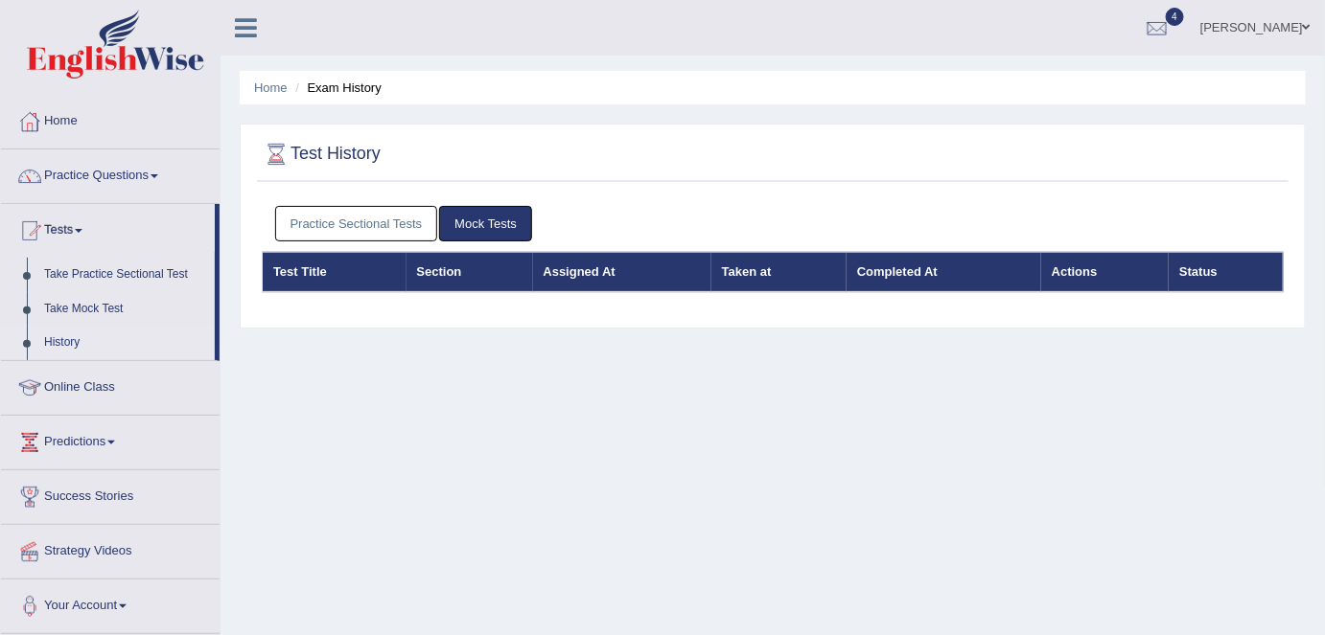
click at [399, 232] on link "Practice Sectional Tests" at bounding box center [356, 223] width 163 height 35
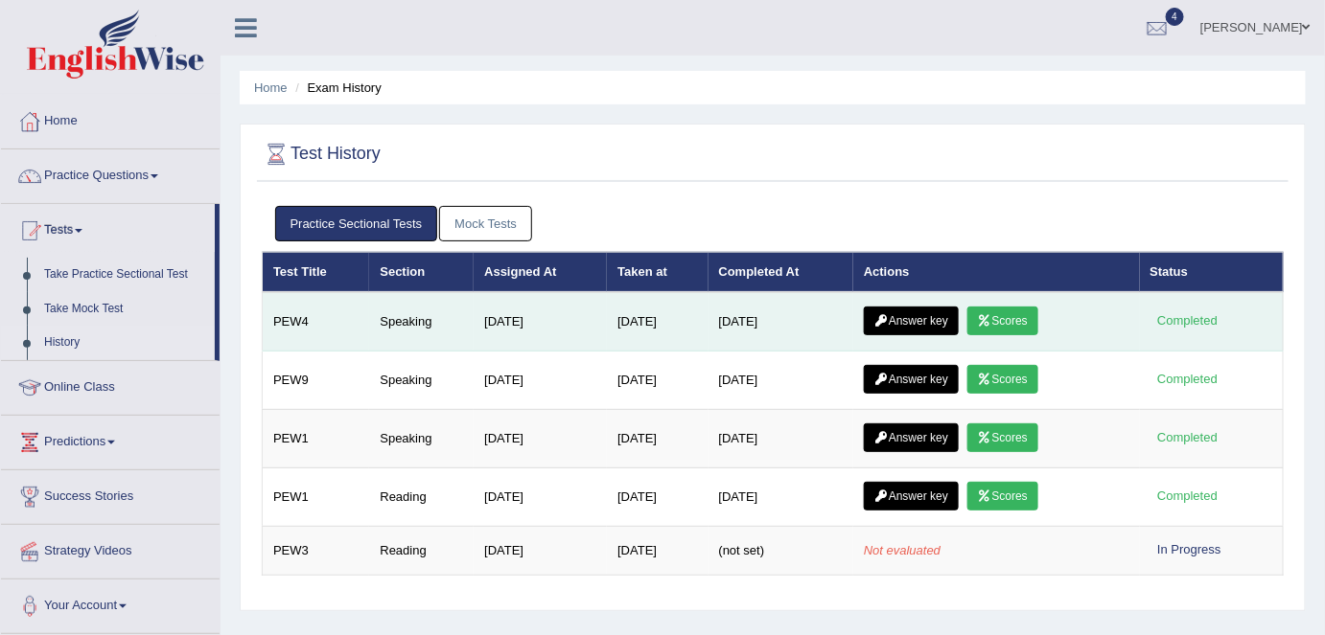
click at [912, 325] on link "Answer key" at bounding box center [911, 321] width 95 height 29
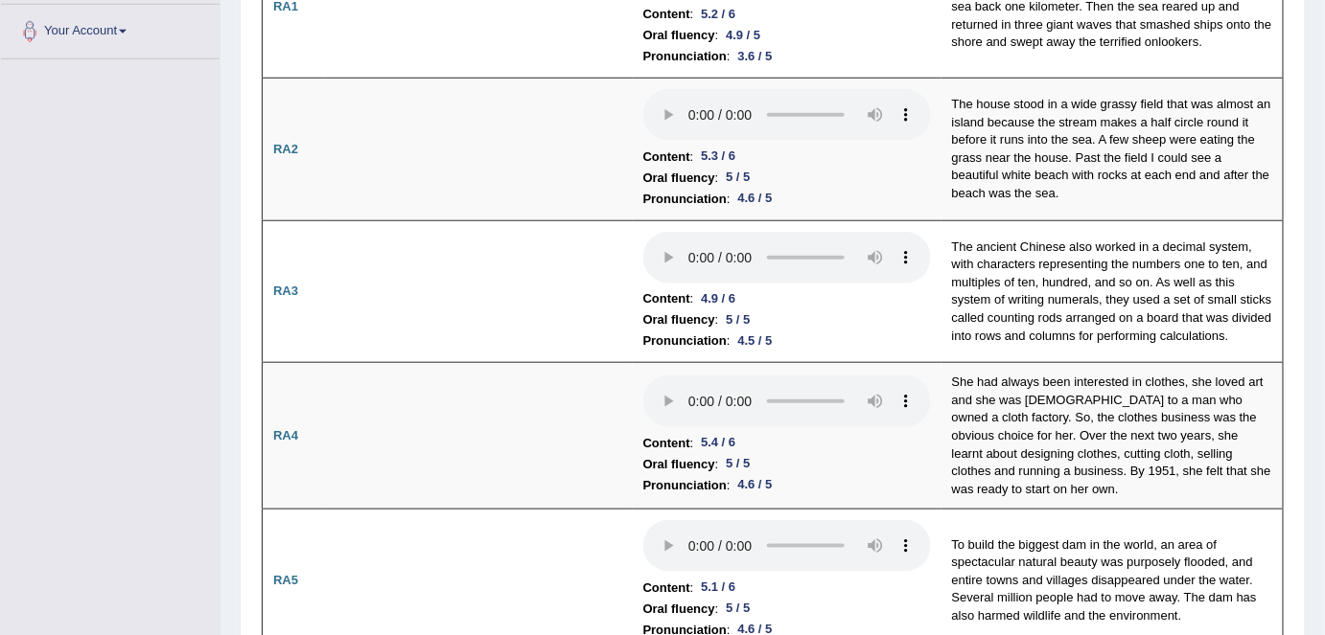
scroll to position [396, 0]
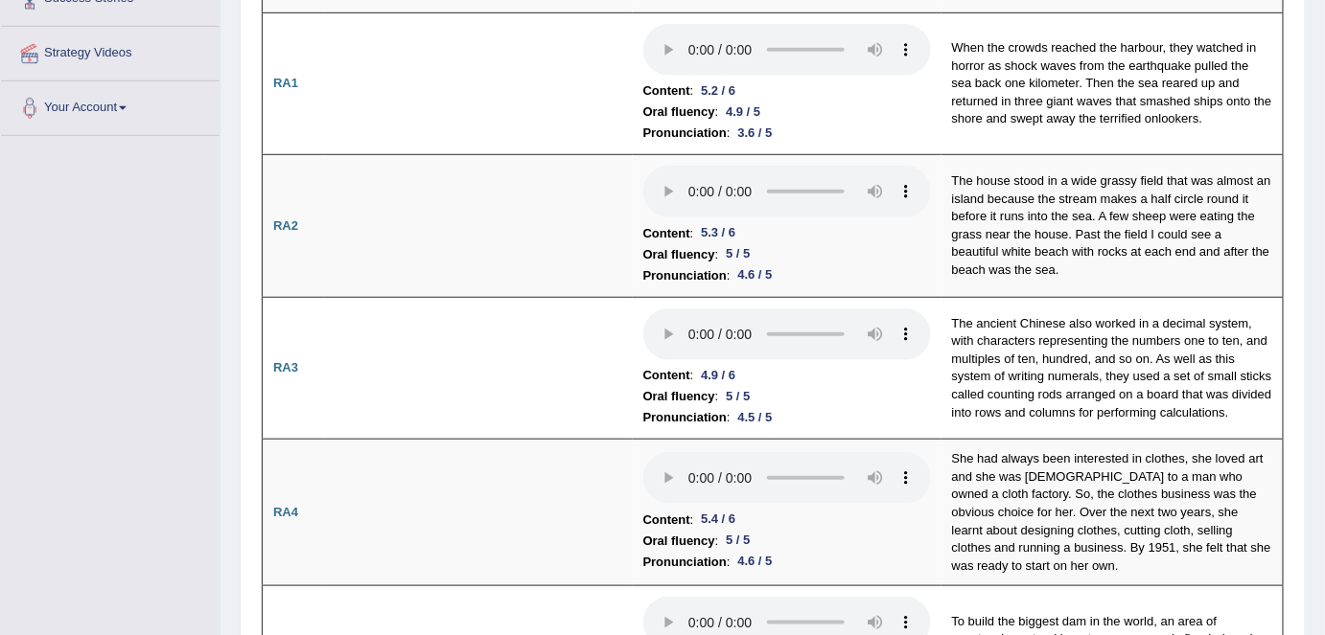
drag, startPoint x: 1324, startPoint y: 87, endPoint x: 1326, endPoint y: 130, distance: 43.2
drag, startPoint x: 1326, startPoint y: 130, endPoint x: 1288, endPoint y: 83, distance: 60.0
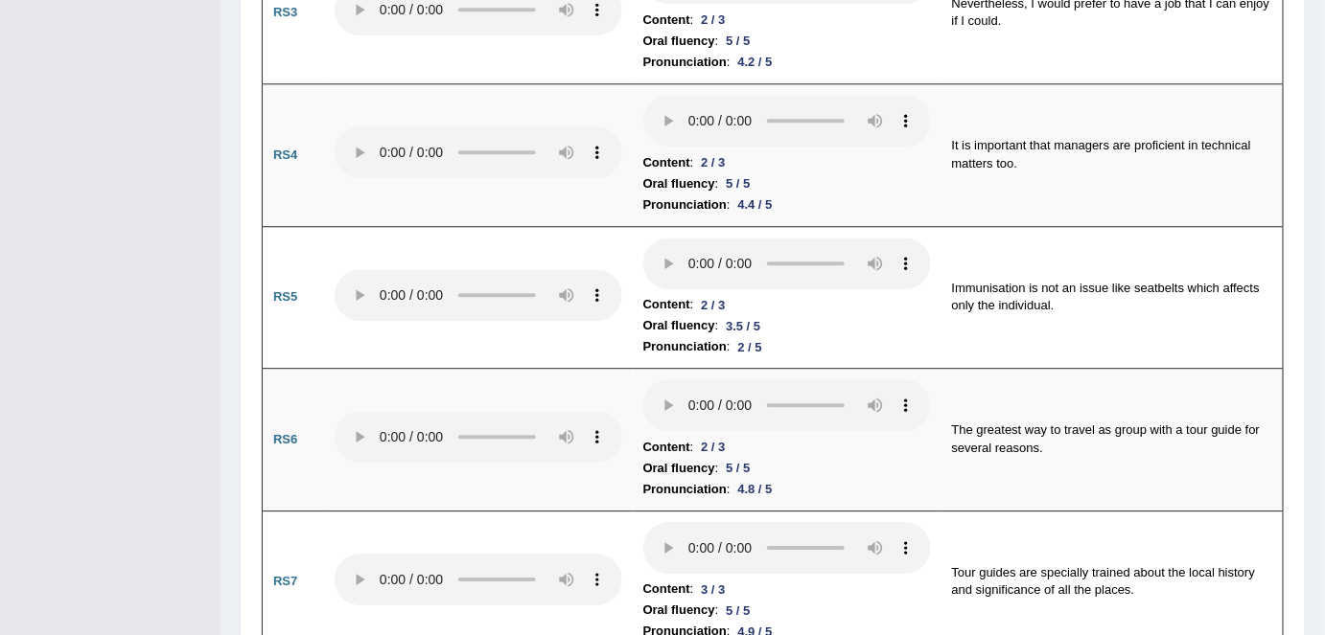
scroll to position [1628, 0]
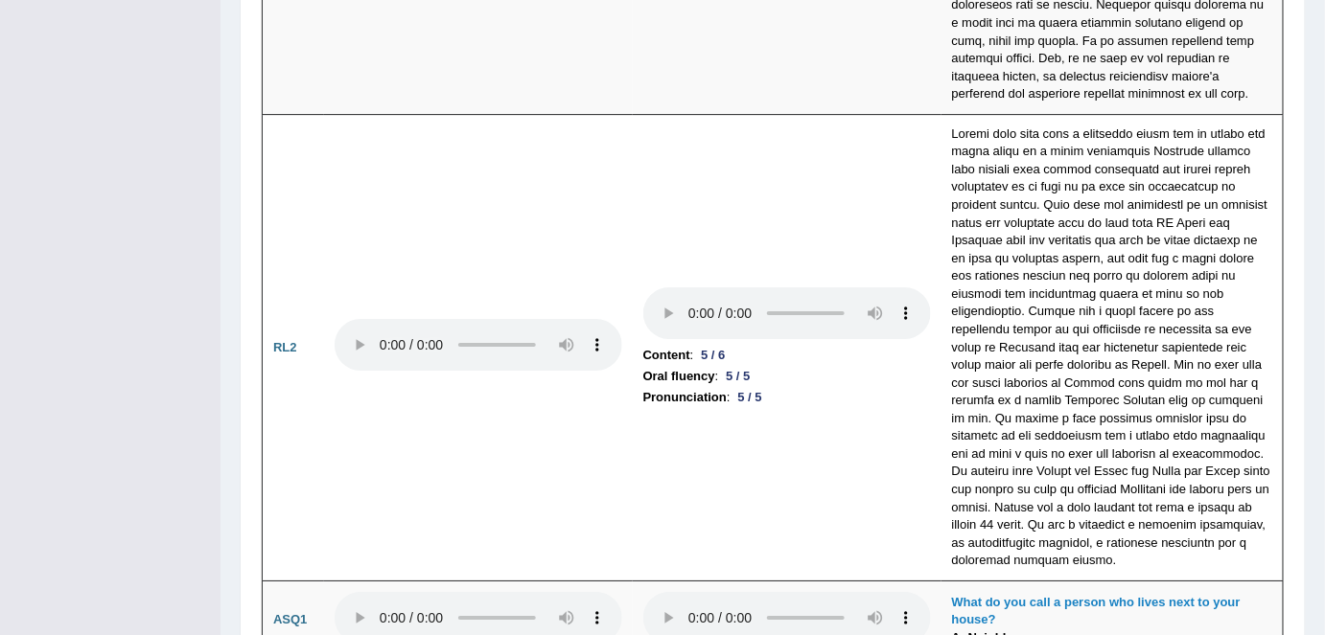
scroll to position [4492, 0]
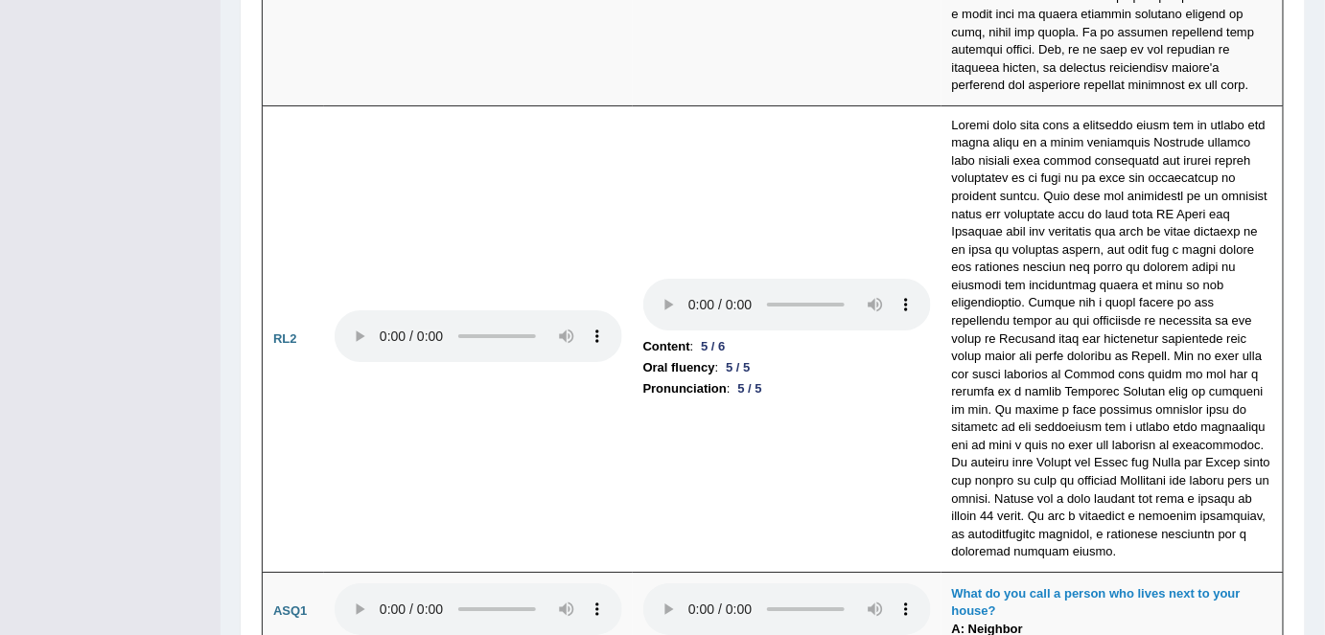
drag, startPoint x: 1331, startPoint y: 426, endPoint x: 1302, endPoint y: 486, distance: 67.3
drag, startPoint x: 1328, startPoint y: 417, endPoint x: 1289, endPoint y: 487, distance: 80.3
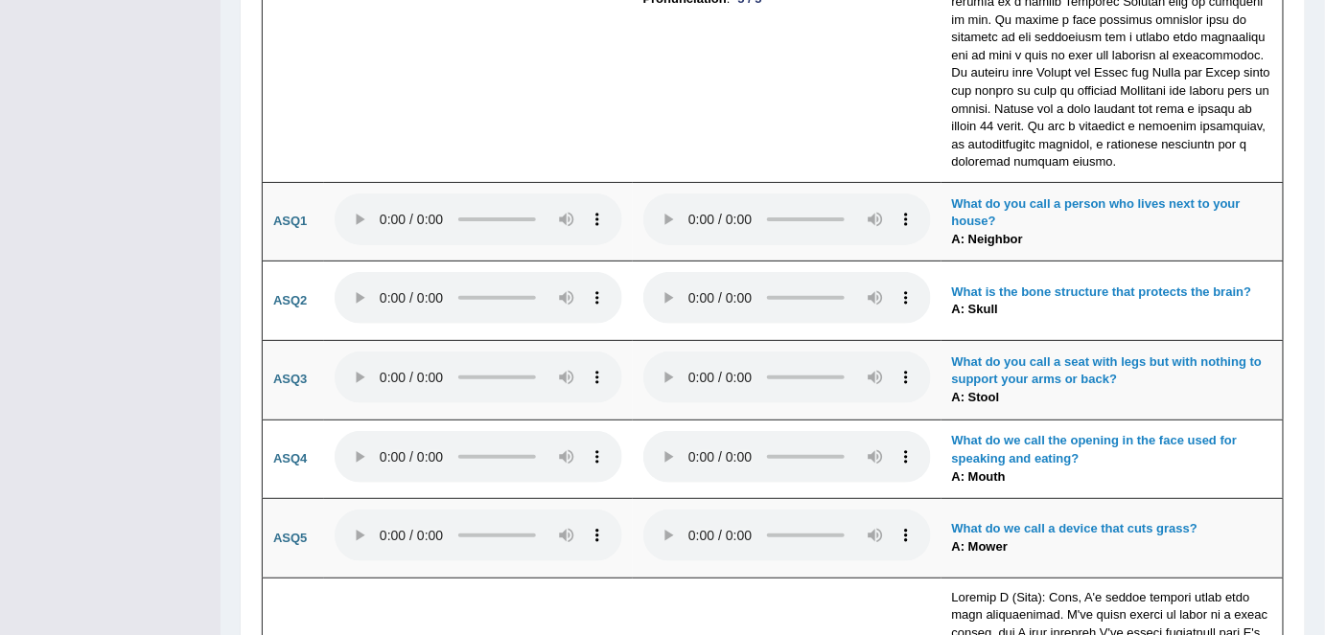
scroll to position [4891, 0]
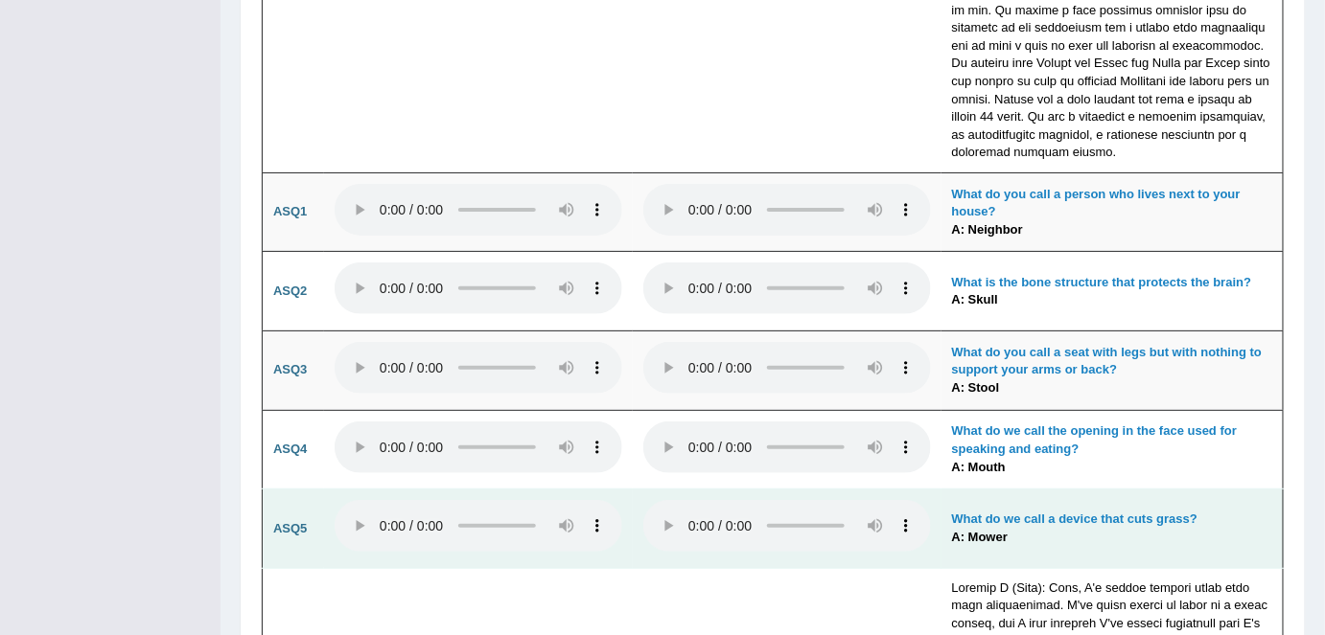
click at [1258, 490] on td "What do we call a device that cuts grass? A: Mower" at bounding box center [1112, 530] width 342 height 80
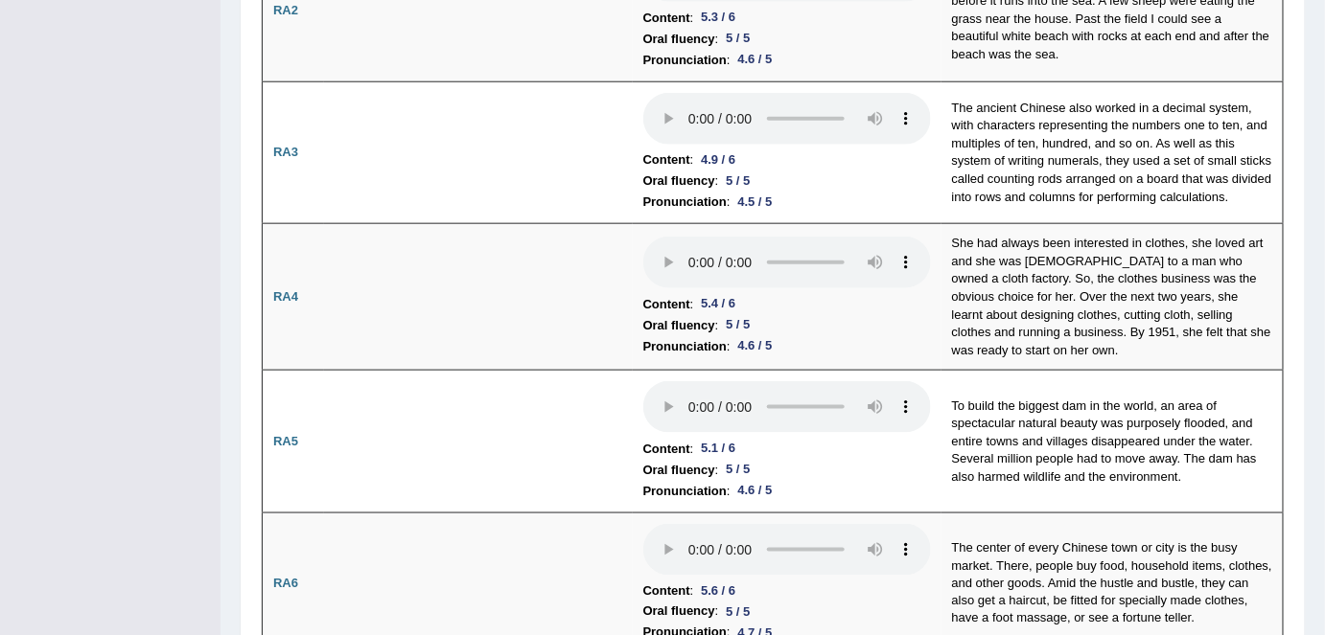
scroll to position [0, 0]
